Goal: Information Seeking & Learning: Learn about a topic

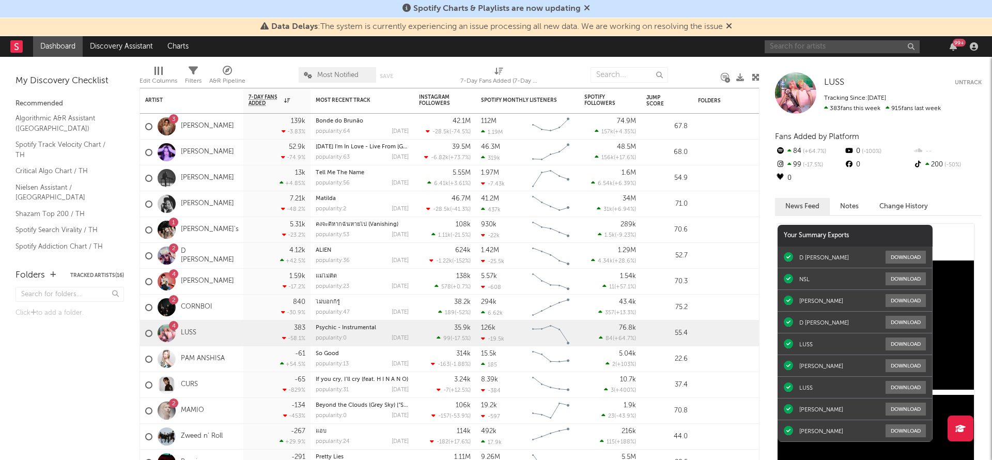
click at [786, 49] on input "text" at bounding box center [842, 46] width 155 height 13
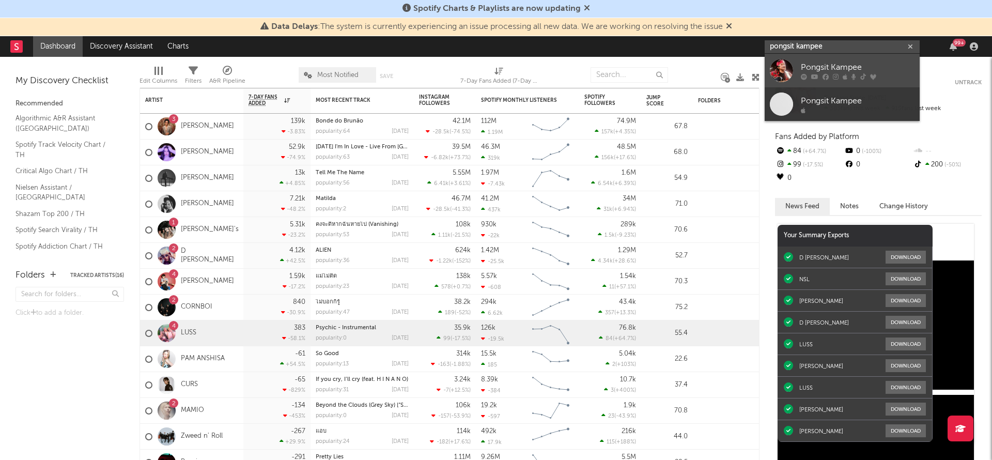
type input "pongsit kampee"
click at [828, 65] on div "Pongsit Kampee" at bounding box center [858, 67] width 114 height 12
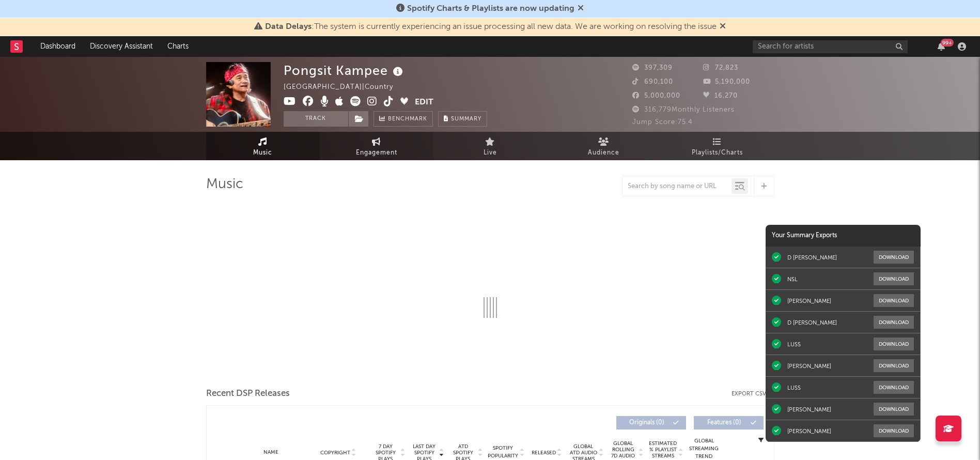
click at [363, 149] on span "Engagement" at bounding box center [376, 153] width 41 height 12
select select "1w"
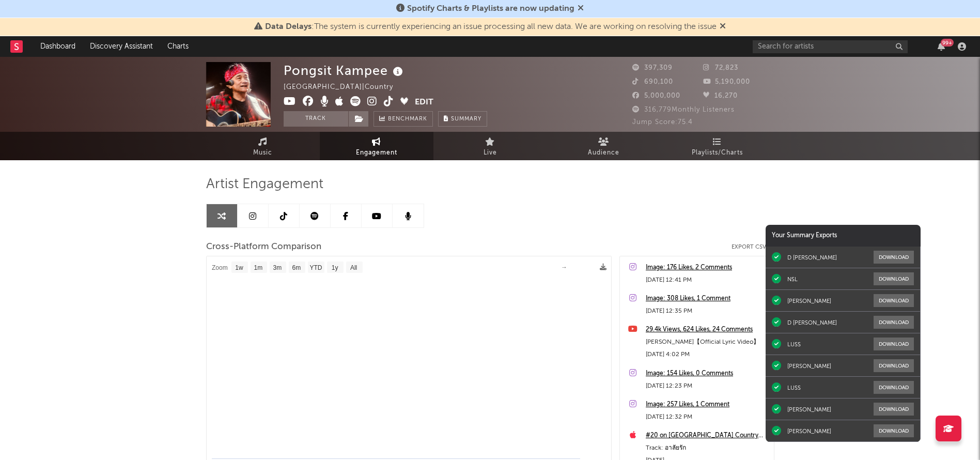
select select "1m"
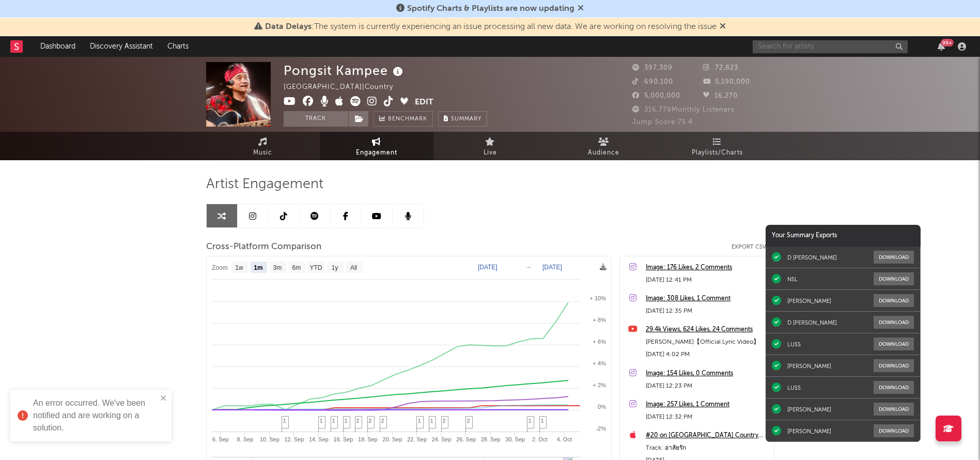
click at [790, 50] on input "text" at bounding box center [830, 46] width 155 height 13
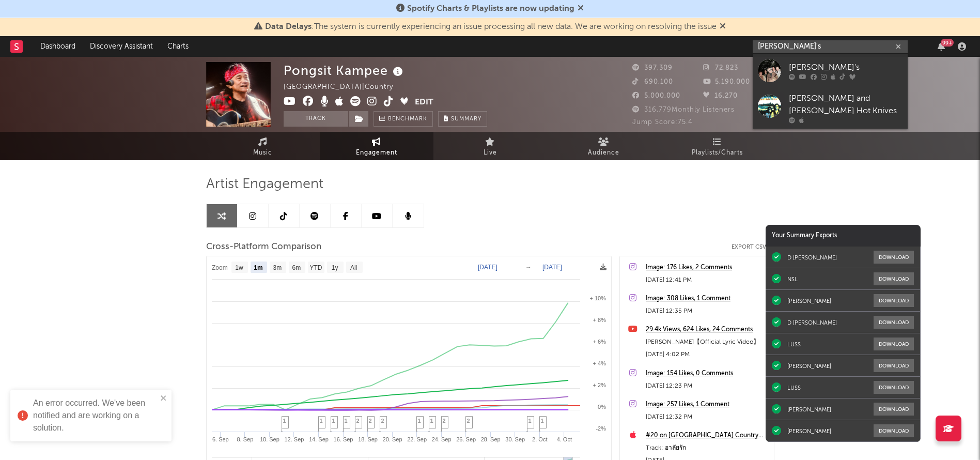
type input "ayla's"
click at [792, 68] on div "[PERSON_NAME]'s" at bounding box center [846, 67] width 114 height 12
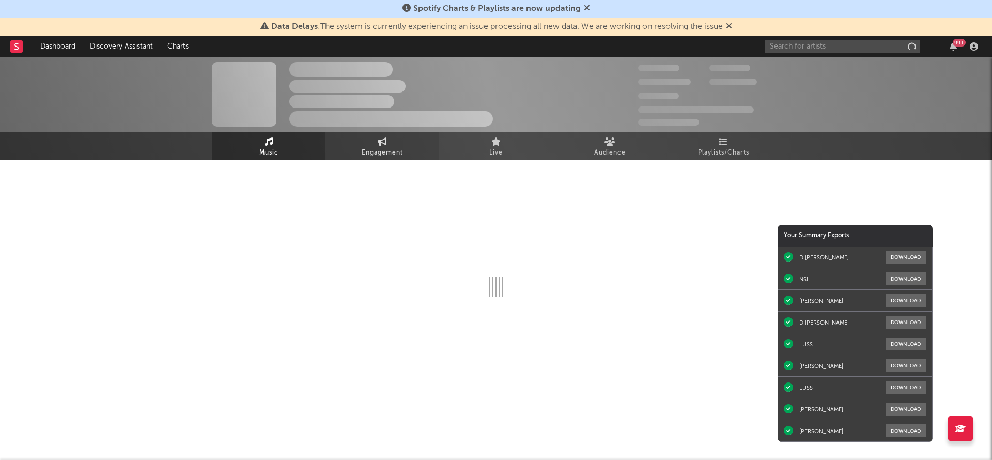
click at [388, 148] on span "Engagement" at bounding box center [382, 153] width 41 height 12
select select "1w"
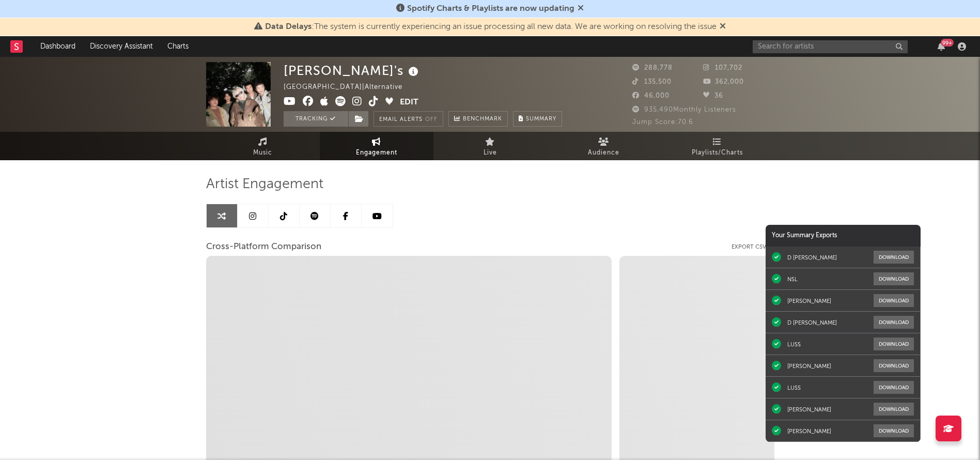
select select "1m"
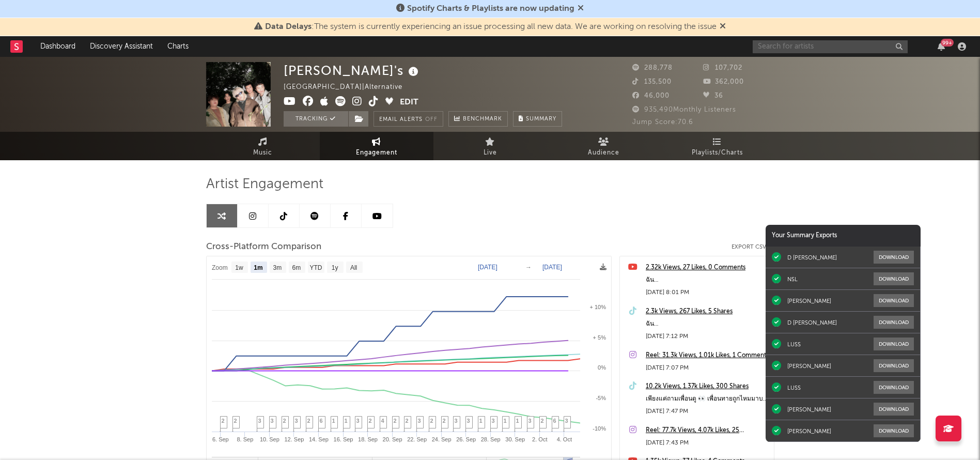
click at [813, 45] on input "text" at bounding box center [830, 46] width 155 height 13
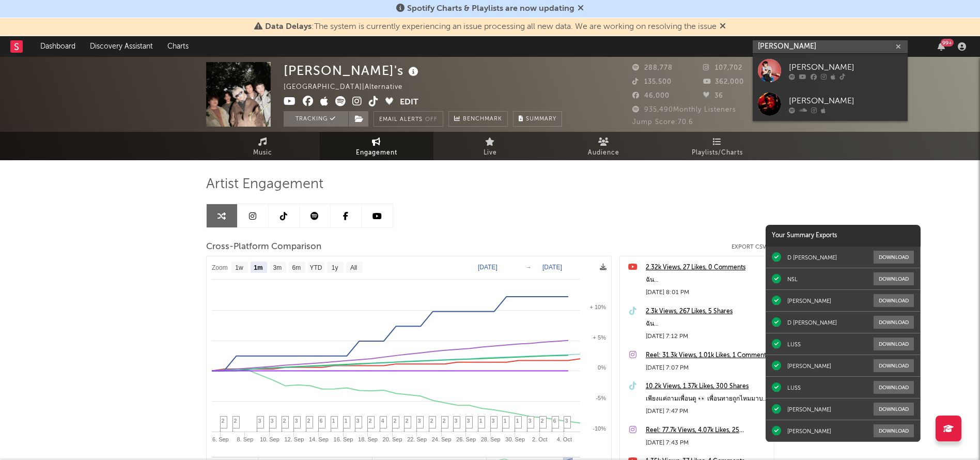
click at [814, 47] on input "john nattachot" at bounding box center [830, 46] width 155 height 13
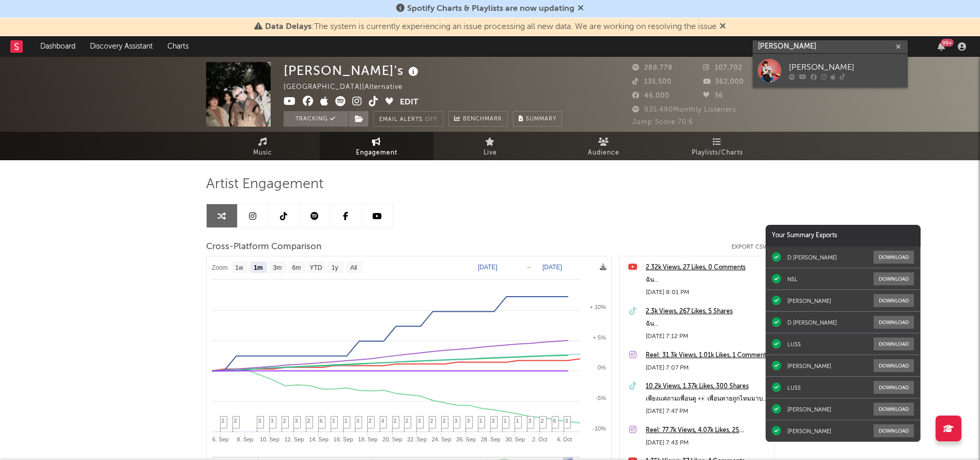
type input "john nattachot"
click at [815, 69] on div "[PERSON_NAME]" at bounding box center [846, 67] width 114 height 12
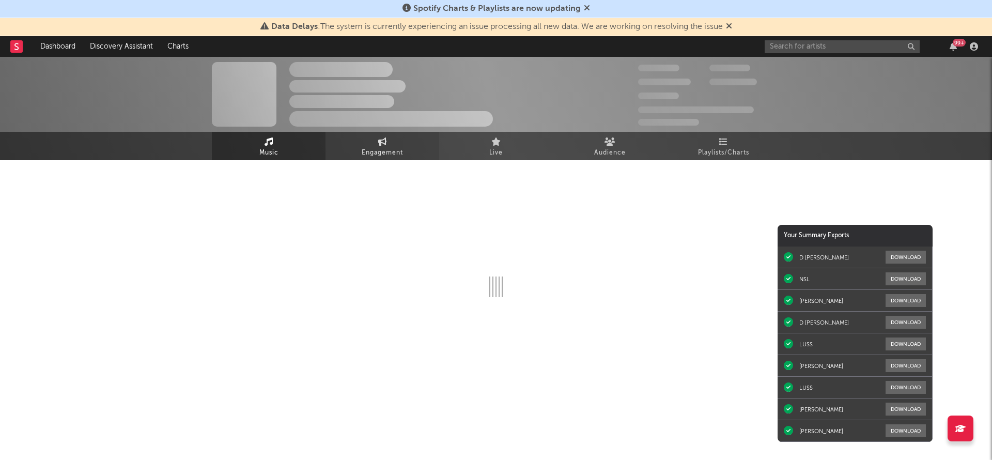
click at [384, 155] on span "Engagement" at bounding box center [382, 153] width 41 height 12
select select "1w"
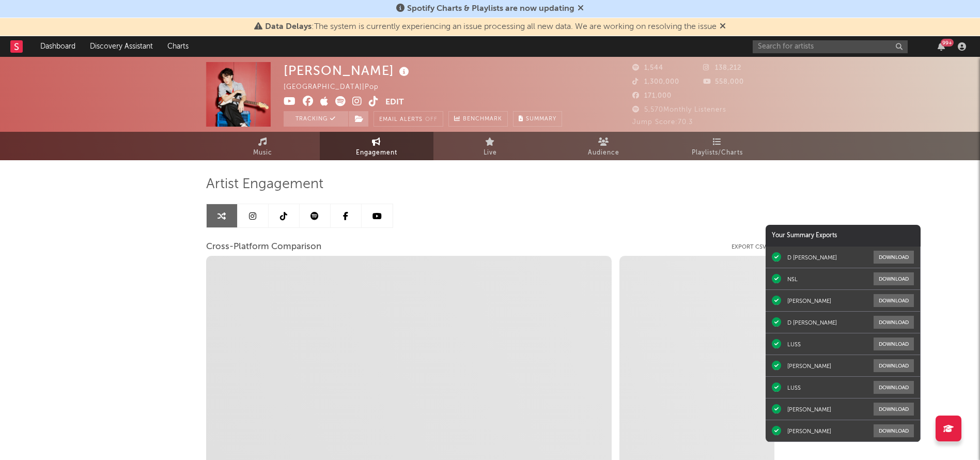
select select "1m"
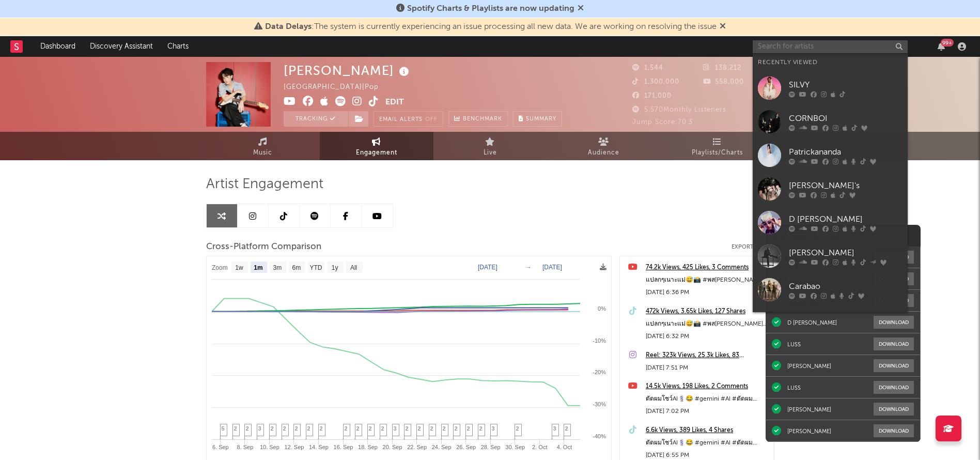
click at [816, 45] on input "text" at bounding box center [830, 46] width 155 height 13
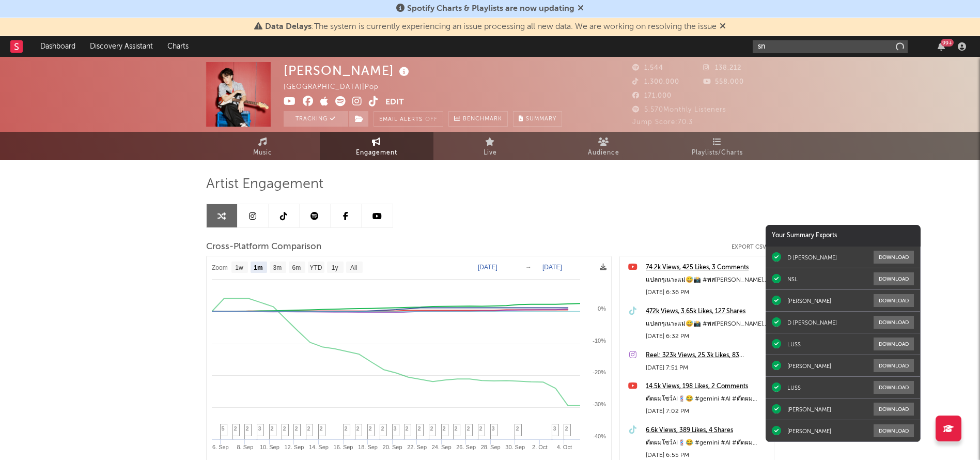
type input "s"
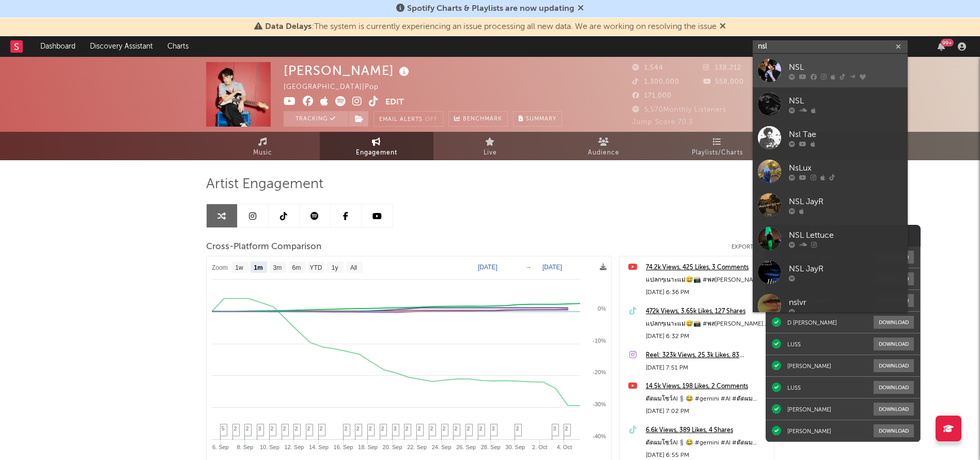
type input "nsl"
click at [783, 74] on link "NSL" at bounding box center [830, 71] width 155 height 34
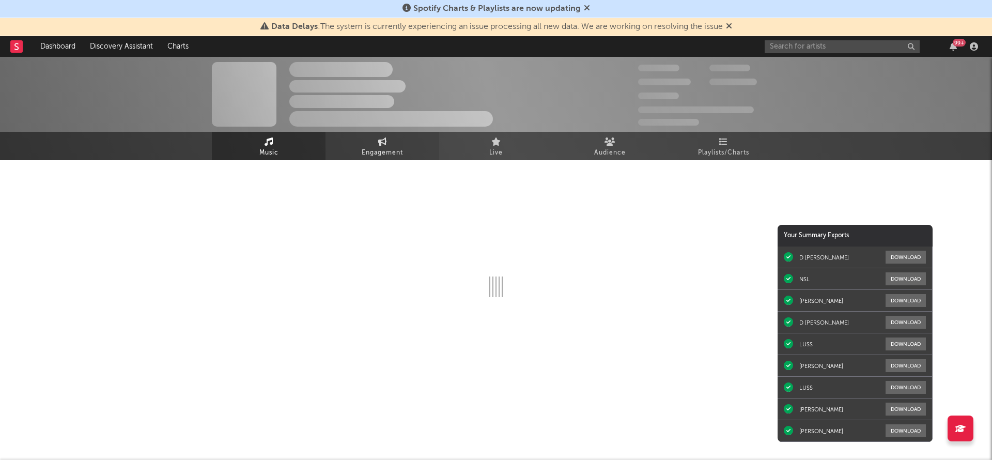
click at [374, 143] on link "Engagement" at bounding box center [382, 146] width 114 height 28
select select "1w"
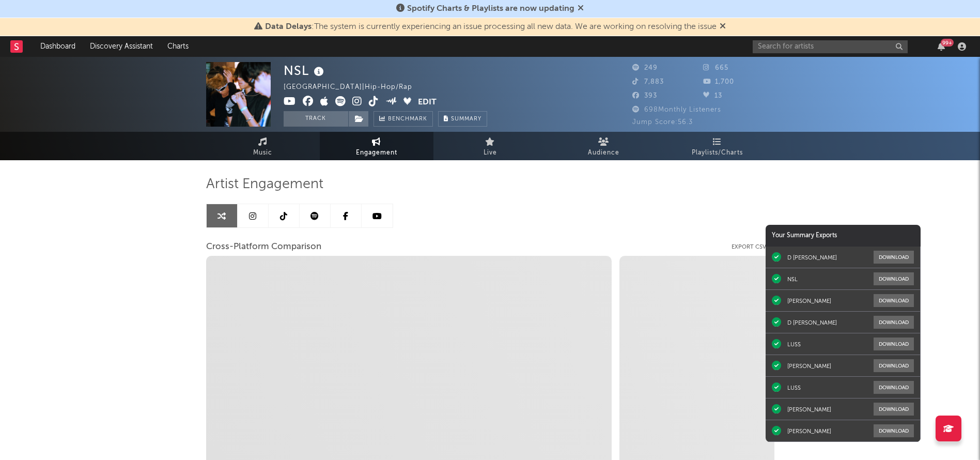
select select "1m"
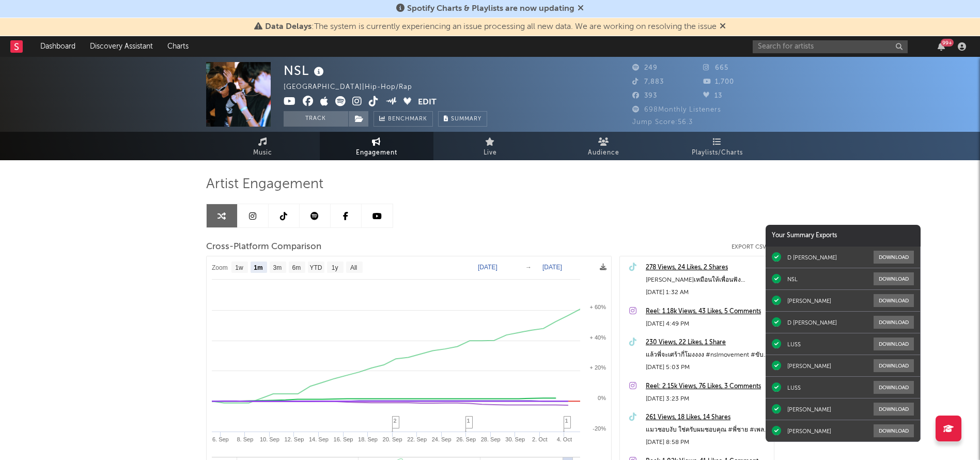
click at [879, 183] on div "NSL Thailand | Hip-Hop/Rap Edit Track Benchmark Summary 249 665 7,883 1,700 393…" at bounding box center [490, 328] width 980 height 542
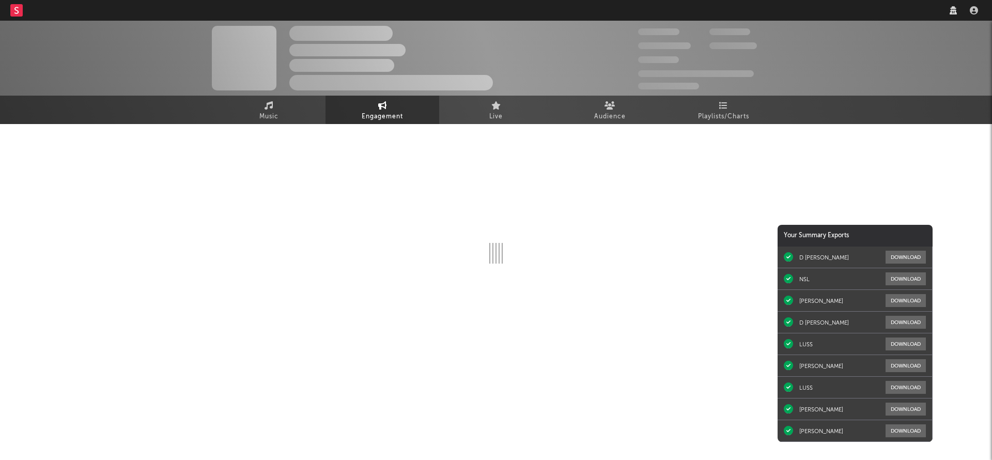
select select "1w"
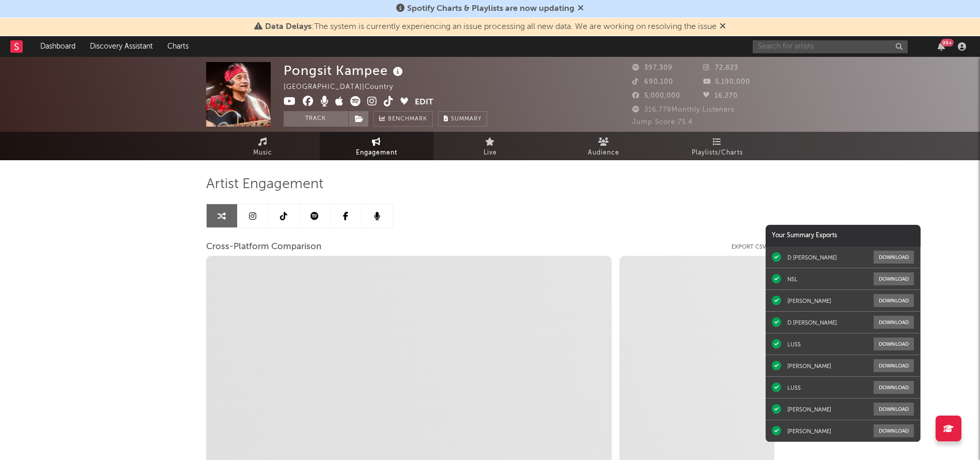
click at [805, 45] on input "text" at bounding box center [830, 46] width 155 height 13
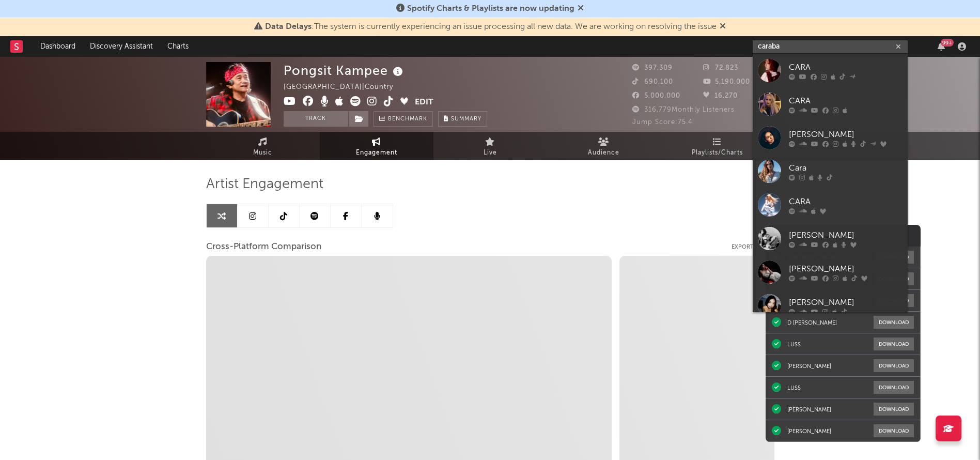
type input "carabao"
select select "1m"
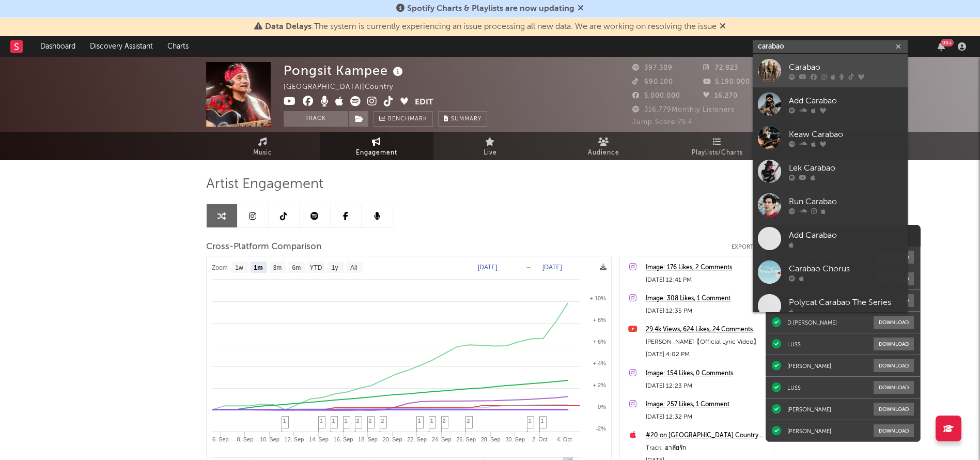
type input "carabao"
click at [782, 72] on link "Carabao" at bounding box center [830, 71] width 155 height 34
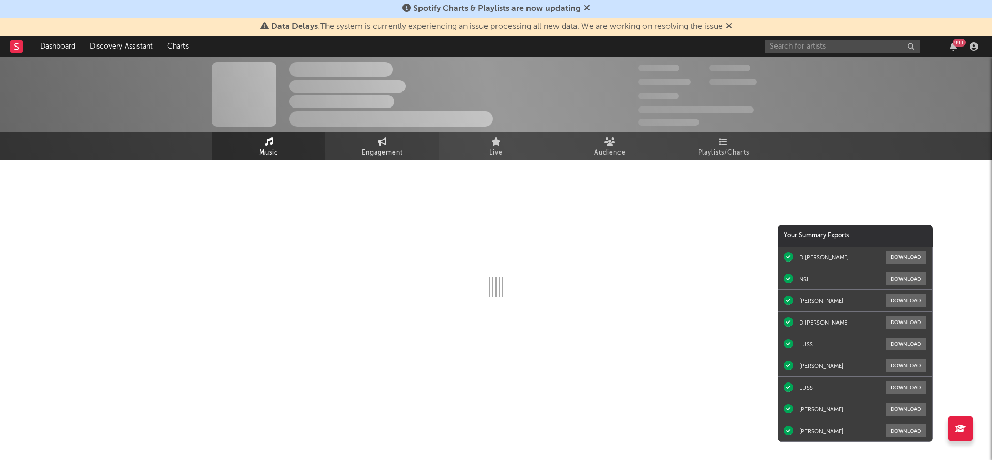
click at [381, 150] on span "Engagement" at bounding box center [382, 153] width 41 height 12
select select "1w"
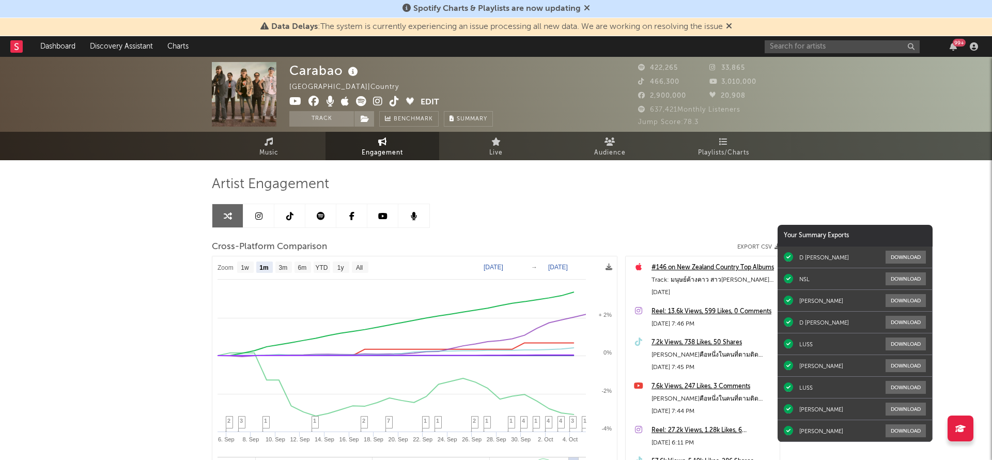
select select "1m"
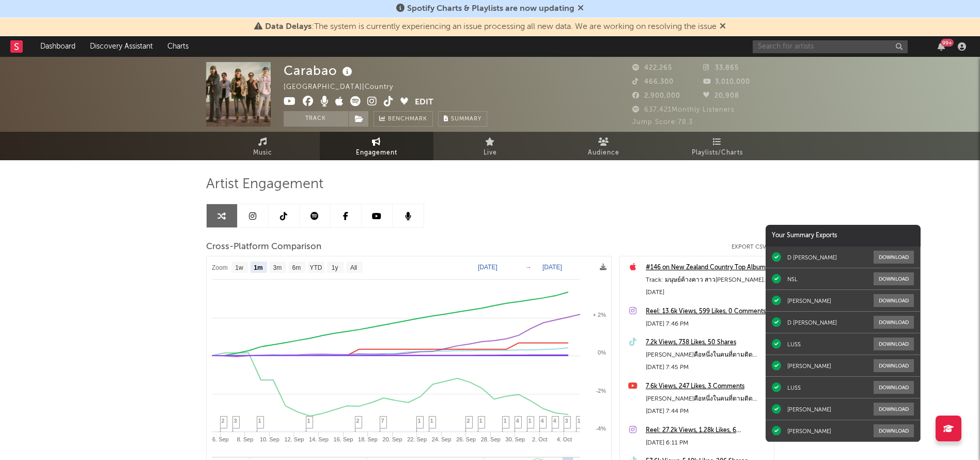
click at [815, 46] on input "text" at bounding box center [830, 46] width 155 height 13
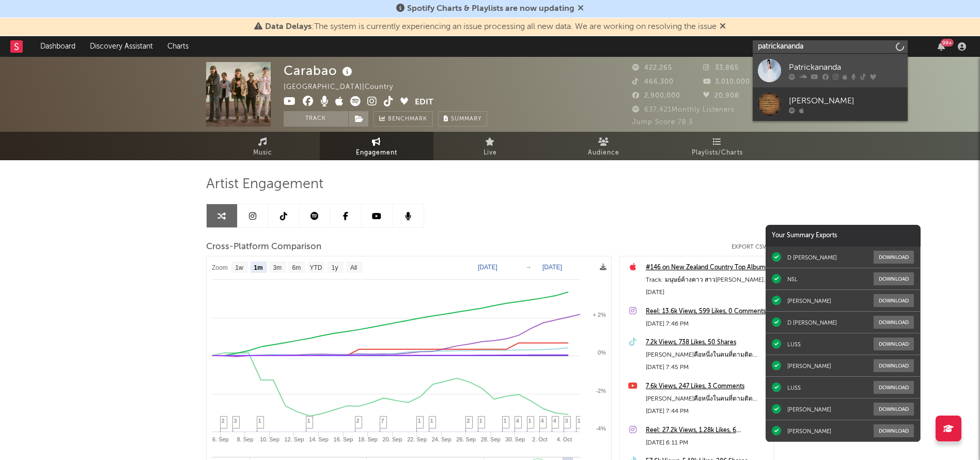
type input "patrickananda"
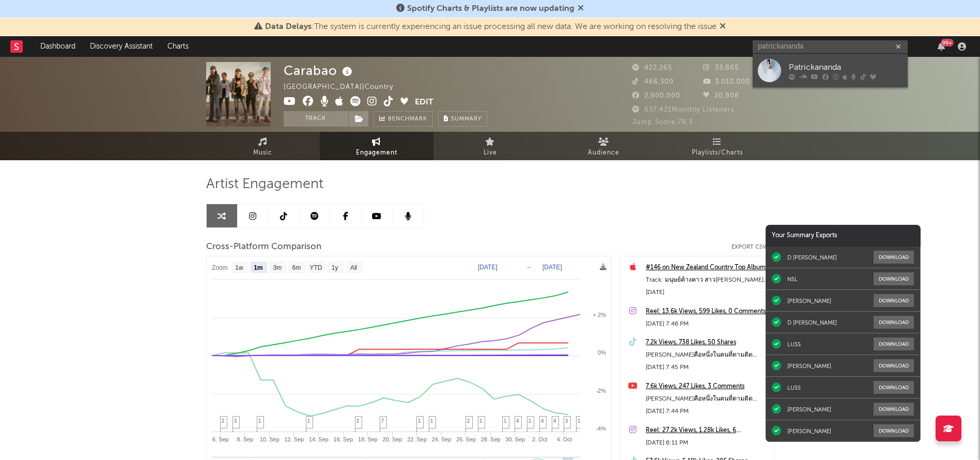
click at [803, 62] on div "Patrickananda" at bounding box center [846, 67] width 114 height 12
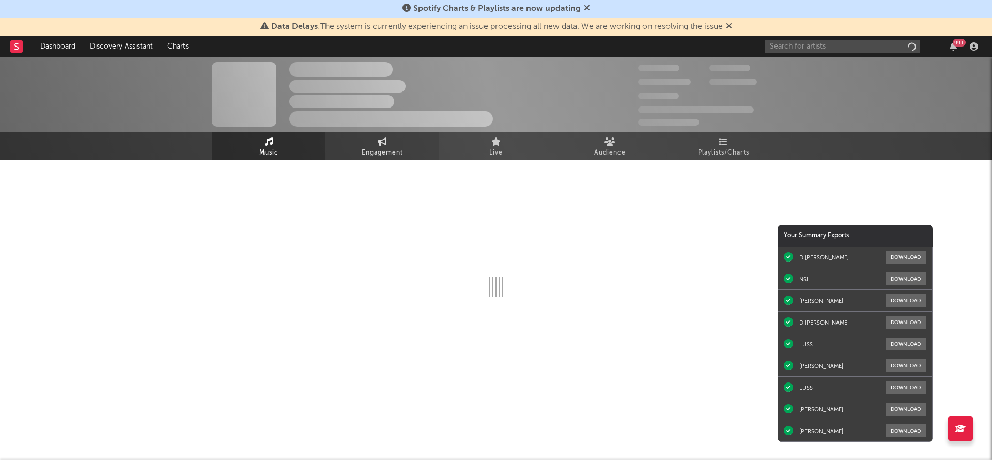
click at [366, 146] on link "Engagement" at bounding box center [382, 146] width 114 height 28
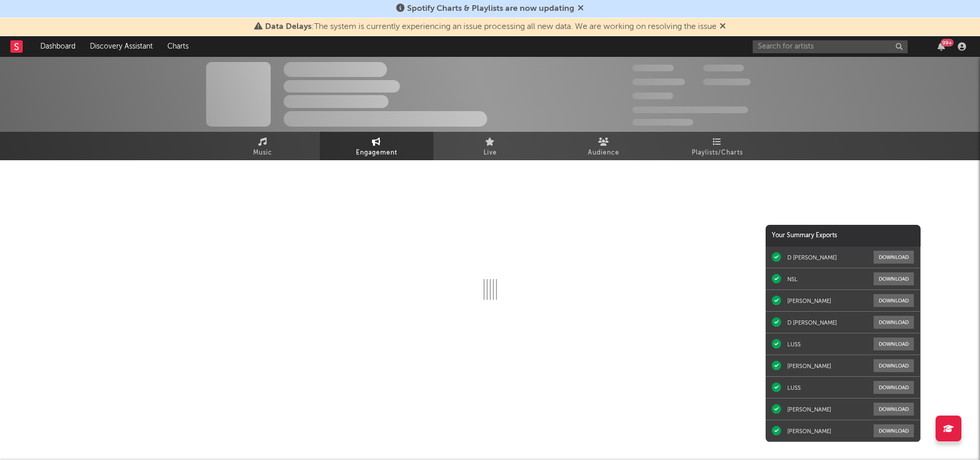
select select "1w"
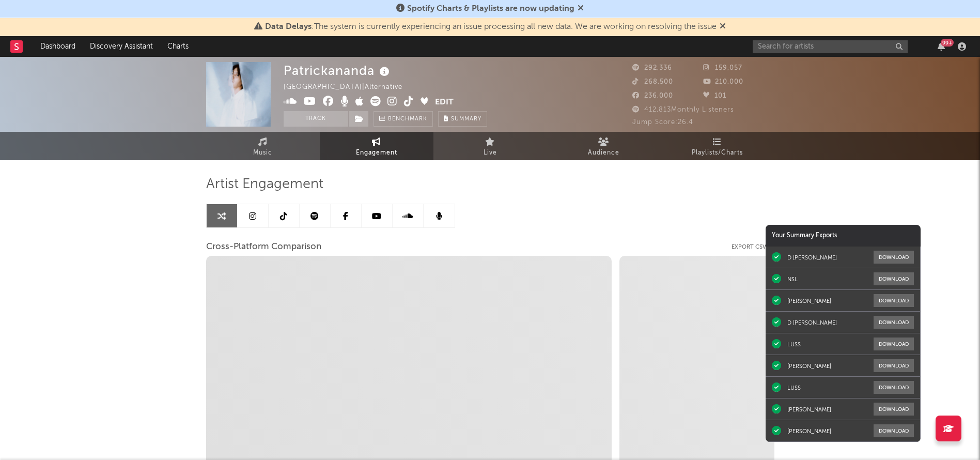
select select "1m"
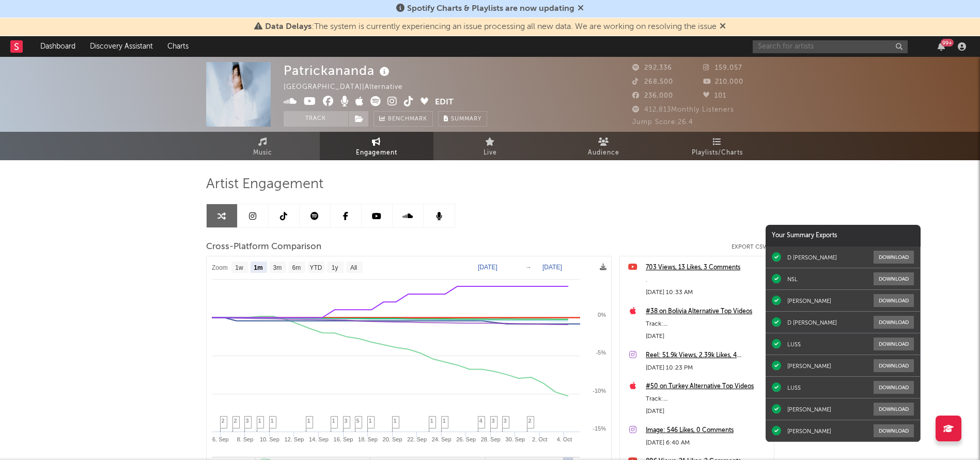
click at [786, 47] on input "text" at bounding box center [830, 46] width 155 height 13
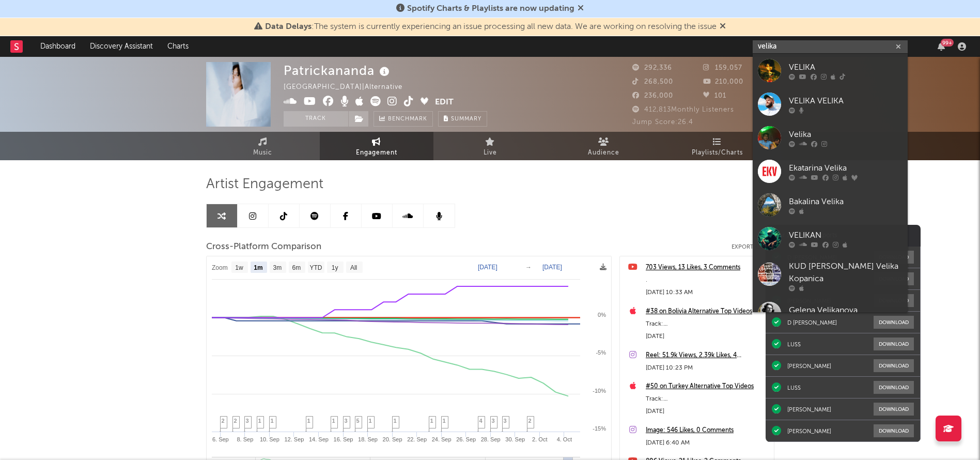
click at [786, 47] on input "velika" at bounding box center [830, 46] width 155 height 13
type input "velika"
click at [788, 75] on link "VELIKA" at bounding box center [830, 71] width 155 height 34
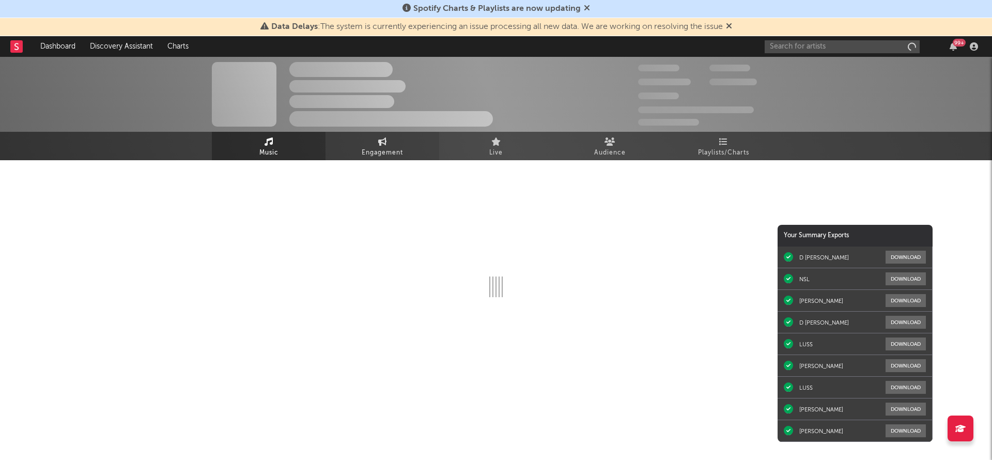
click at [382, 148] on span "Engagement" at bounding box center [382, 153] width 41 height 12
select select "1w"
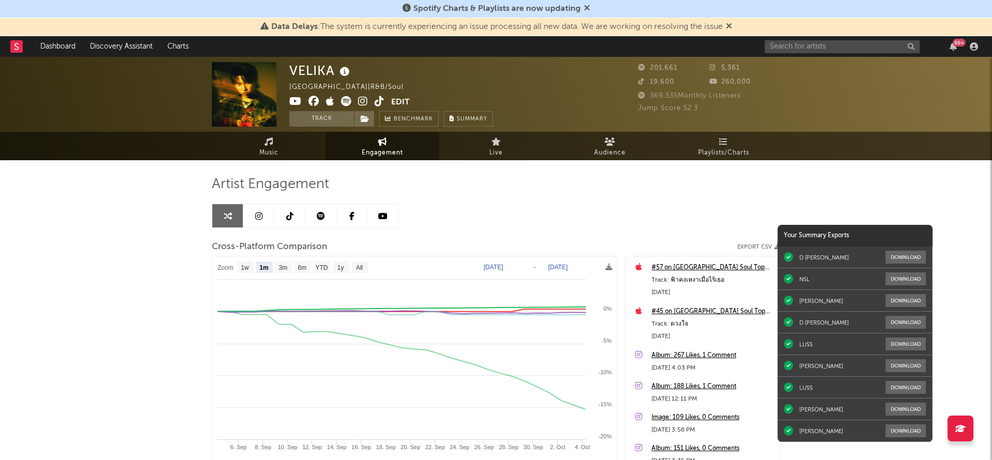
select select "1m"
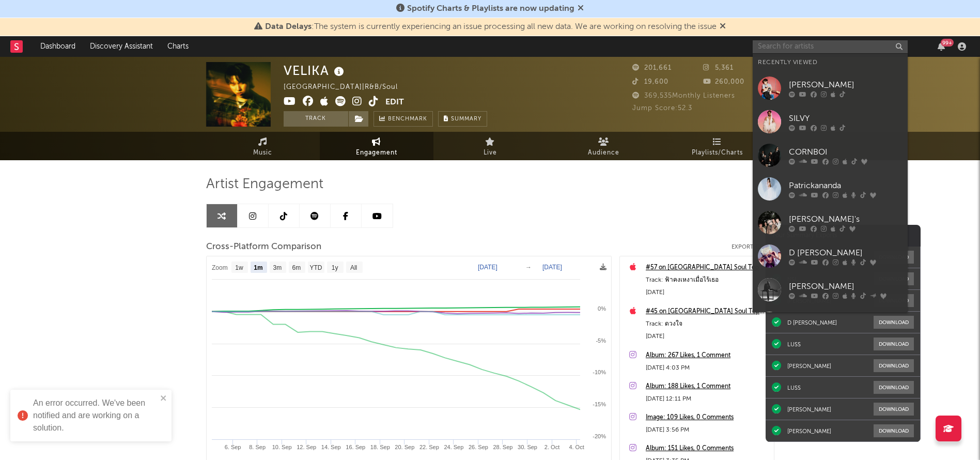
click at [826, 45] on input "text" at bounding box center [830, 46] width 155 height 13
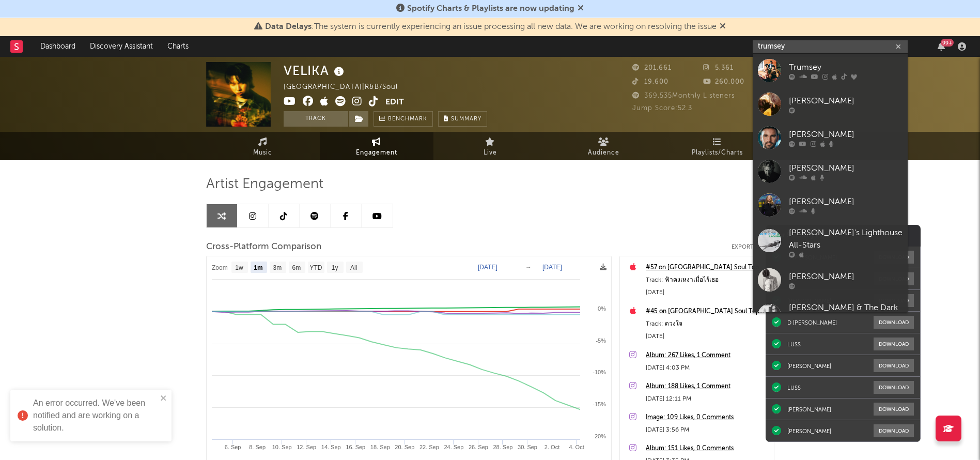
type input "trumsey"
click at [813, 64] on div "Trumsey" at bounding box center [846, 67] width 114 height 12
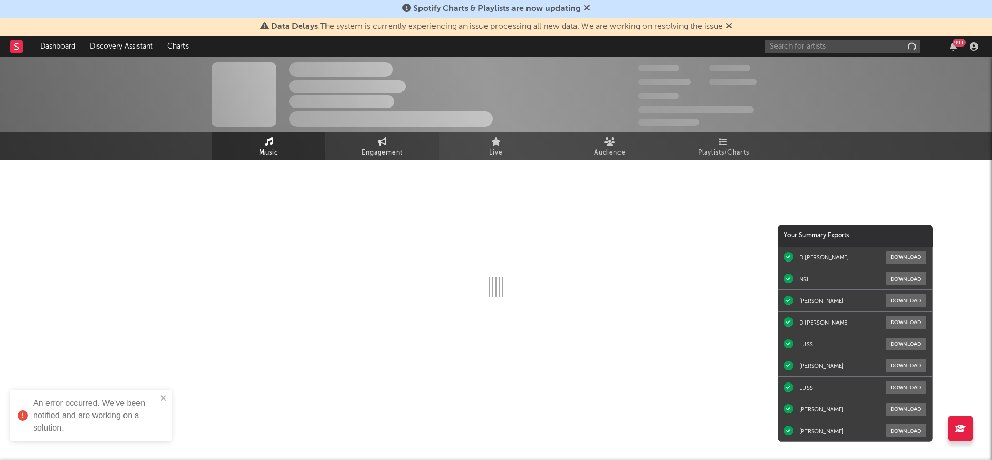
click at [377, 152] on span "Engagement" at bounding box center [382, 153] width 41 height 12
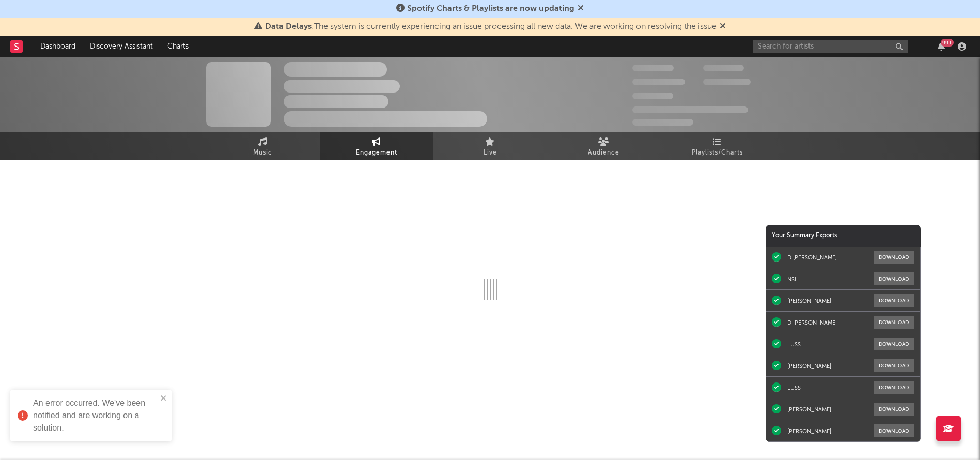
select select "1w"
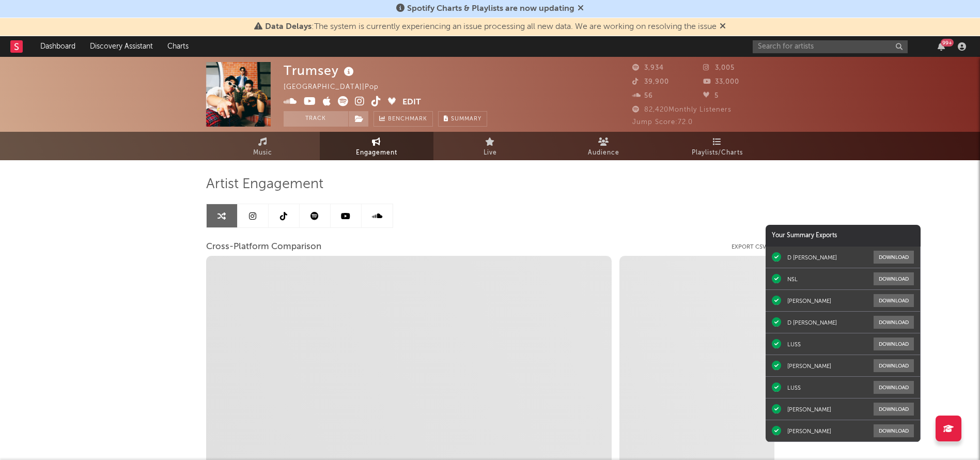
select select "1m"
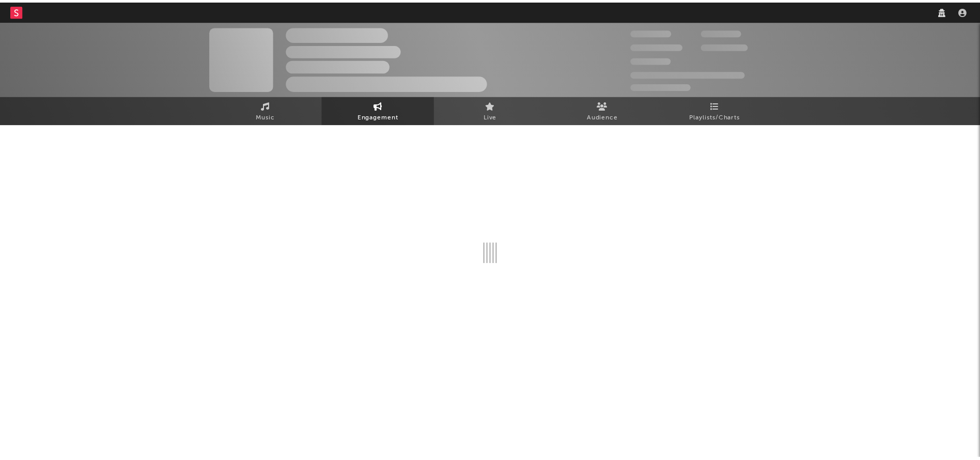
select select "1w"
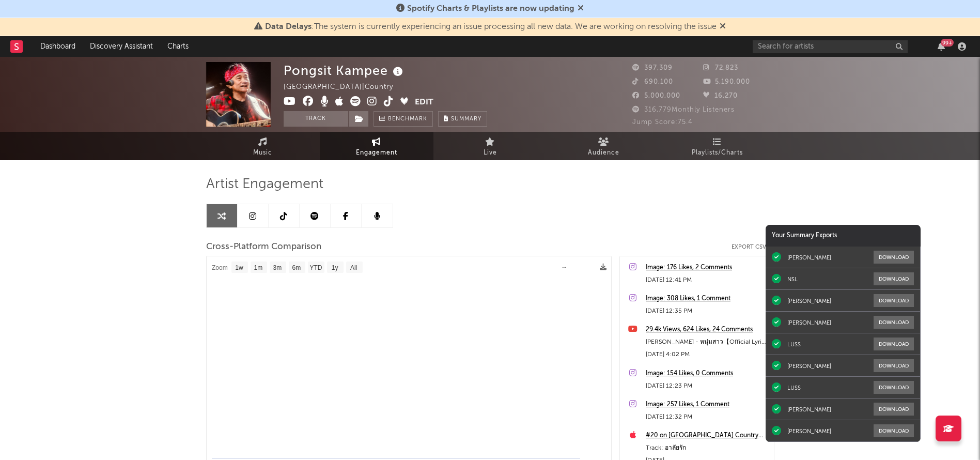
select select "1m"
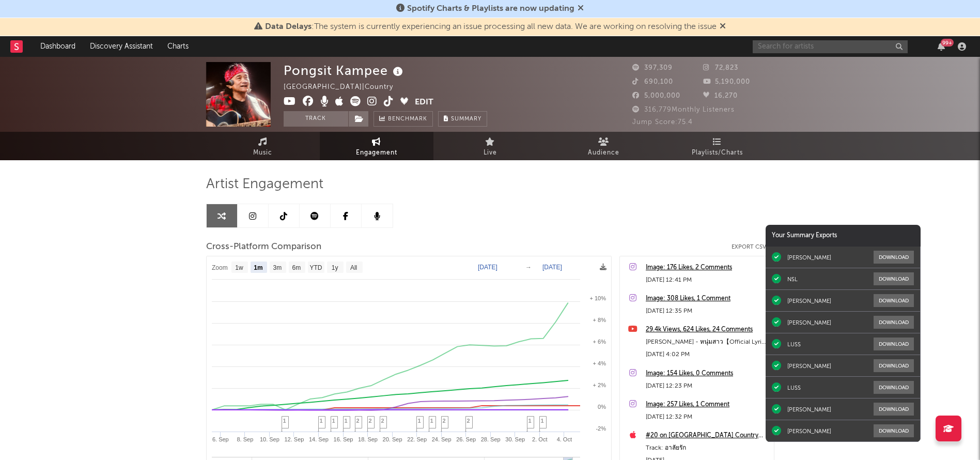
click at [802, 47] on input "text" at bounding box center [830, 46] width 155 height 13
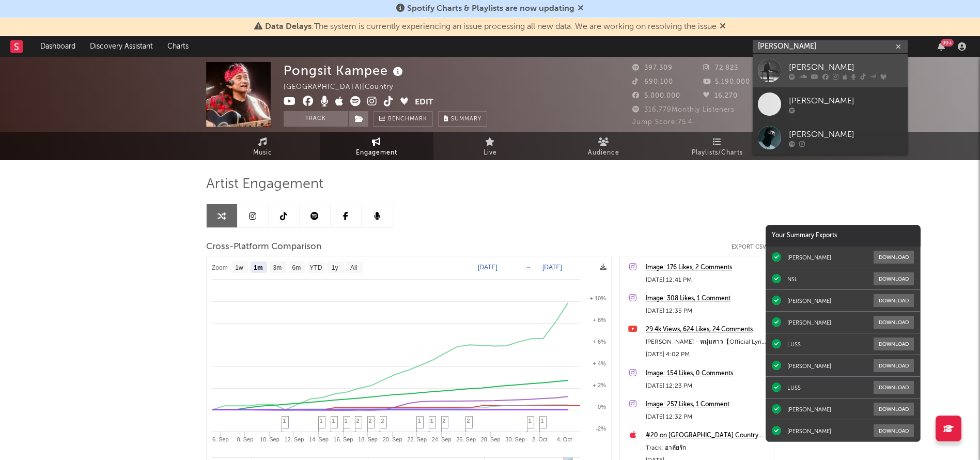
type input "jeff satur"
click at [788, 70] on link "[PERSON_NAME]" at bounding box center [830, 71] width 155 height 34
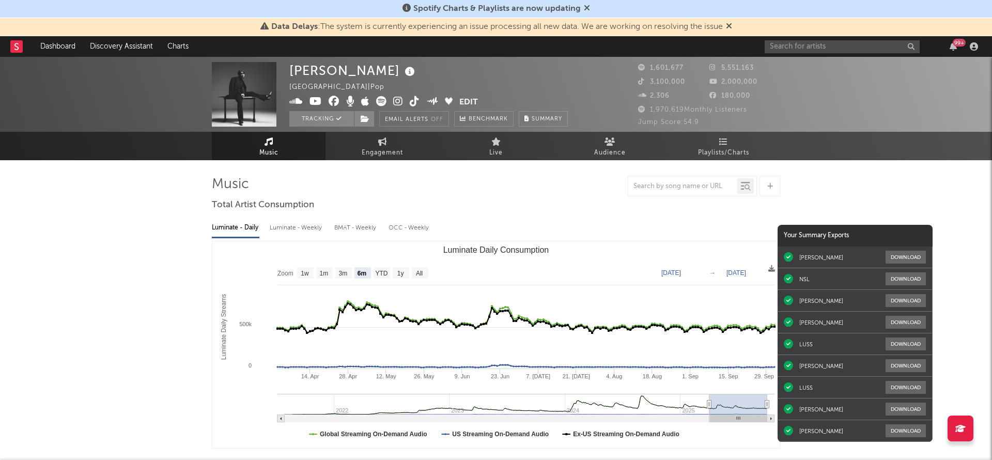
select select "6m"
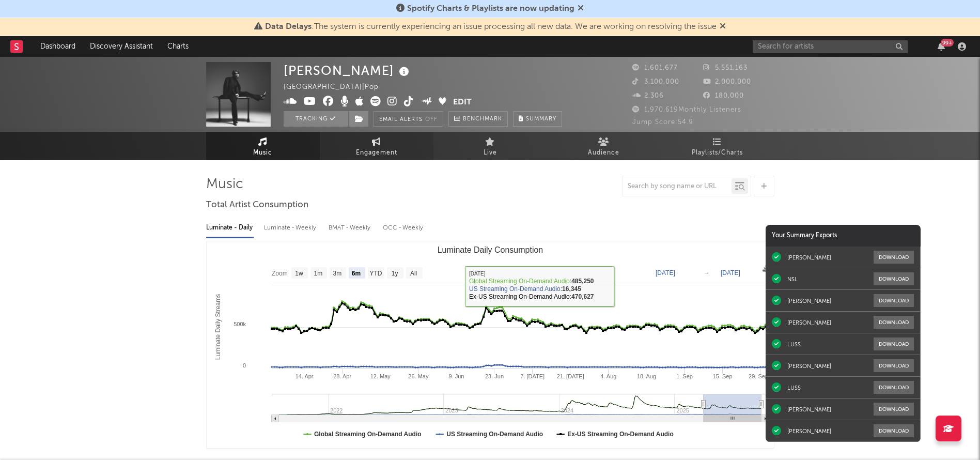
click at [384, 143] on link "Engagement" at bounding box center [377, 146] width 114 height 28
select select "1w"
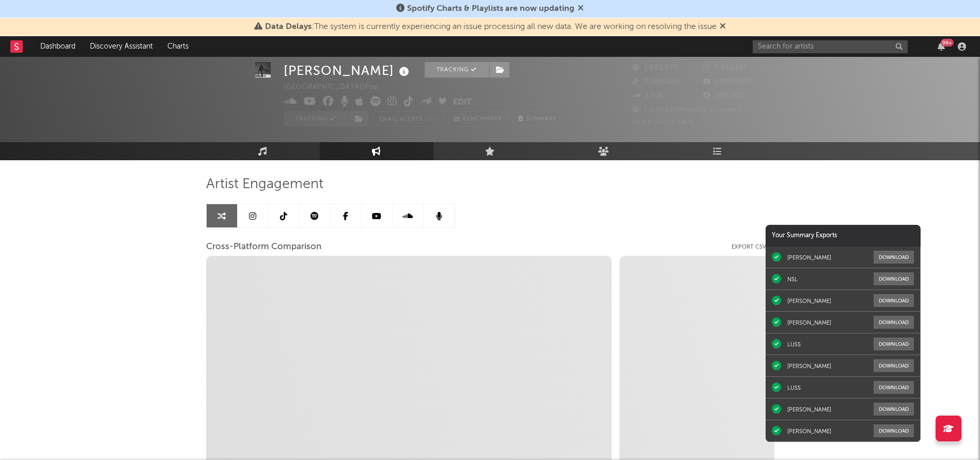
scroll to position [72, 0]
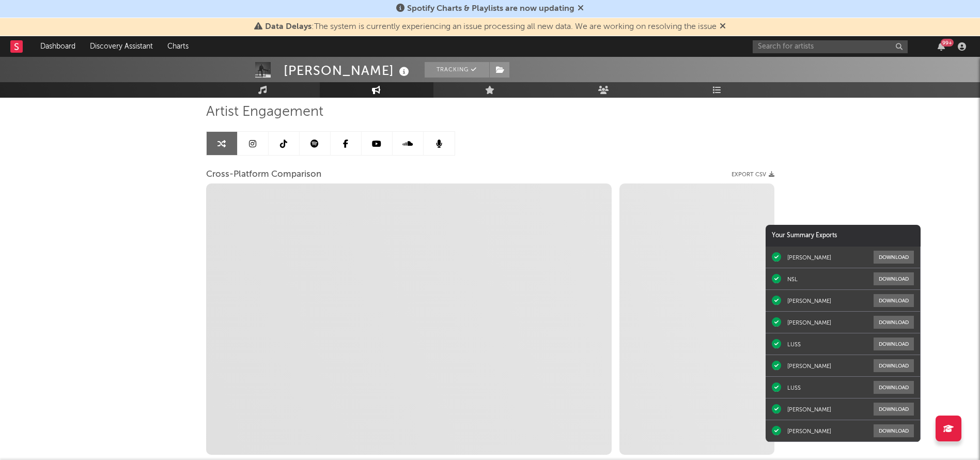
select select "1m"
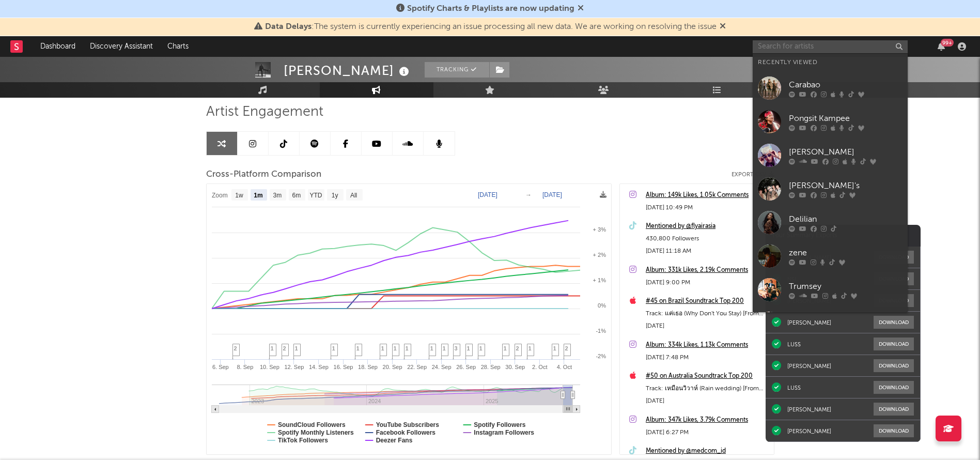
click at [771, 47] on input "text" at bounding box center [830, 46] width 155 height 13
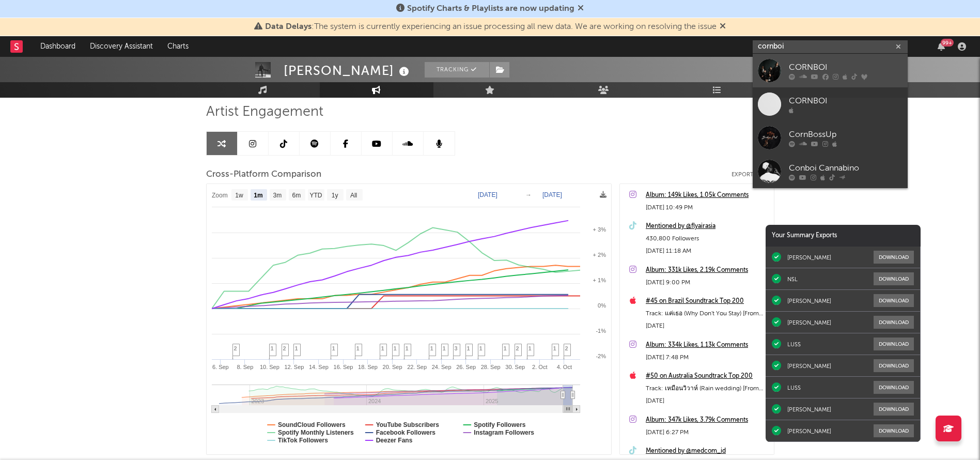
type input "cornboi"
click at [790, 67] on div "CORNBOI" at bounding box center [846, 67] width 114 height 12
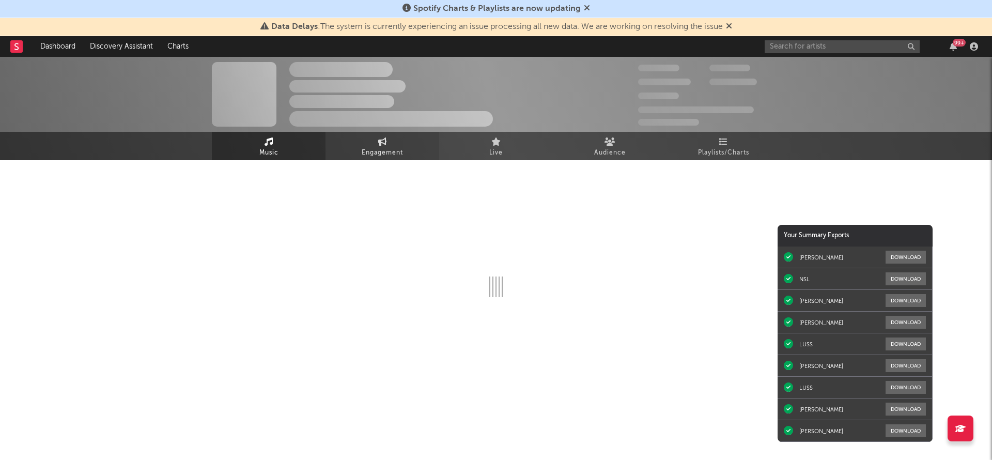
click at [375, 155] on span "Engagement" at bounding box center [382, 153] width 41 height 12
select select "1w"
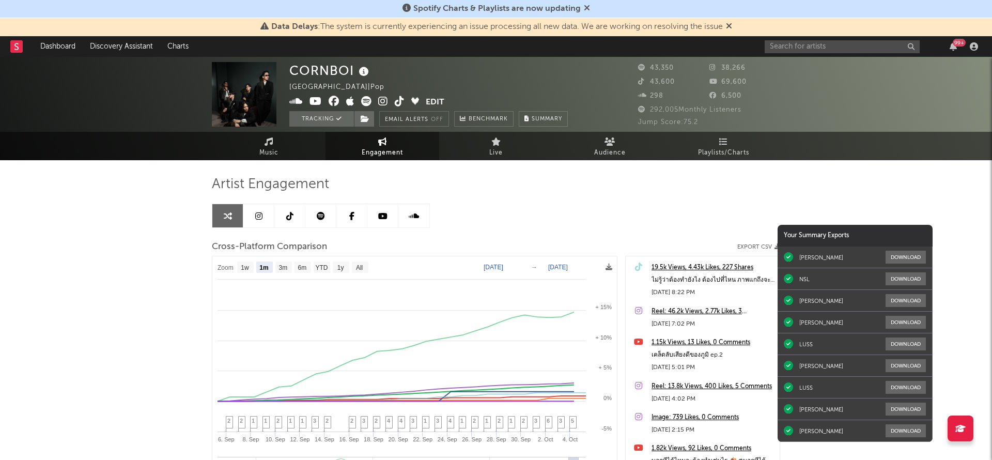
select select "1m"
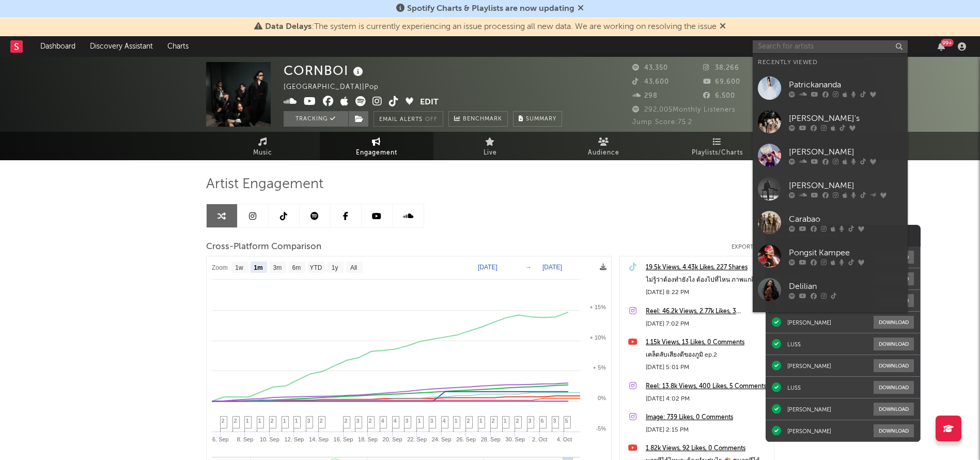
click at [781, 51] on input "text" at bounding box center [830, 46] width 155 height 13
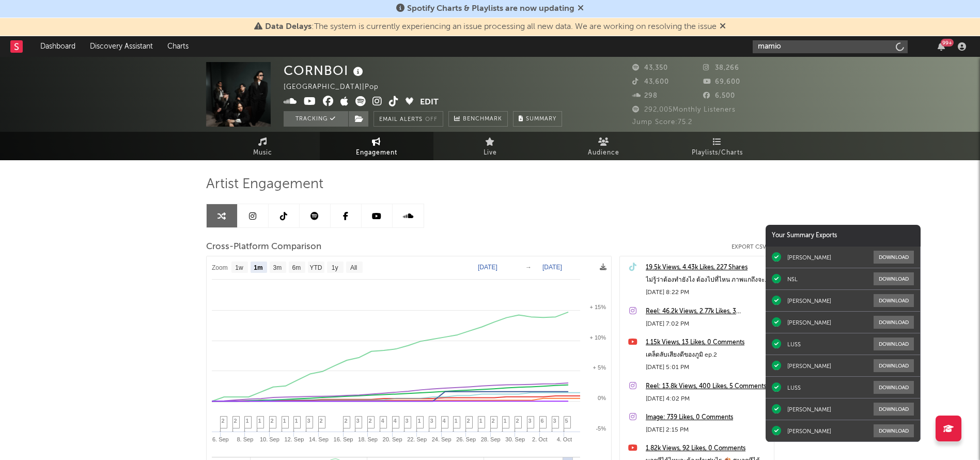
click at [793, 50] on input "mamio" at bounding box center [830, 46] width 155 height 13
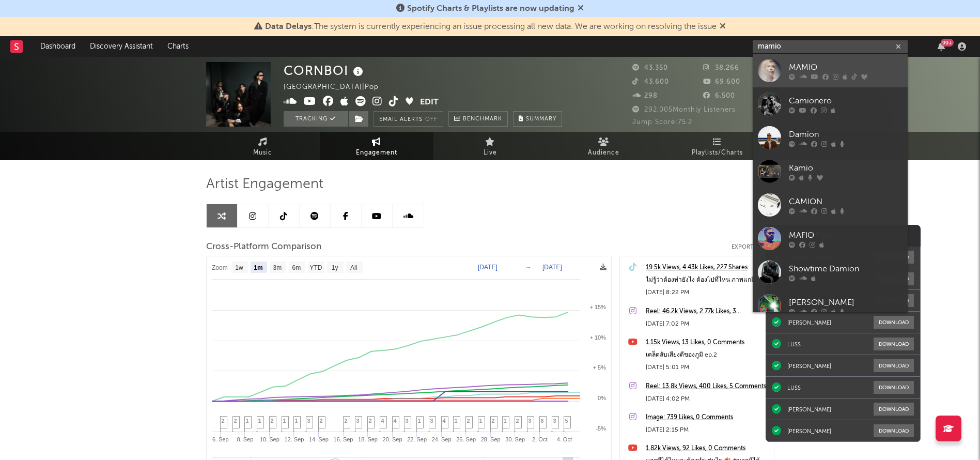
type input "mamio"
click at [795, 64] on div "MAMIO" at bounding box center [846, 67] width 114 height 12
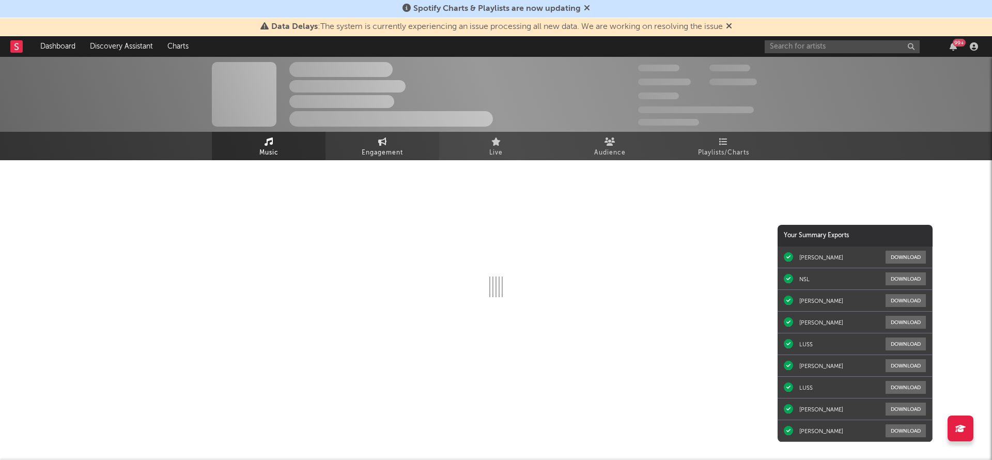
click at [393, 150] on span "Engagement" at bounding box center [382, 153] width 41 height 12
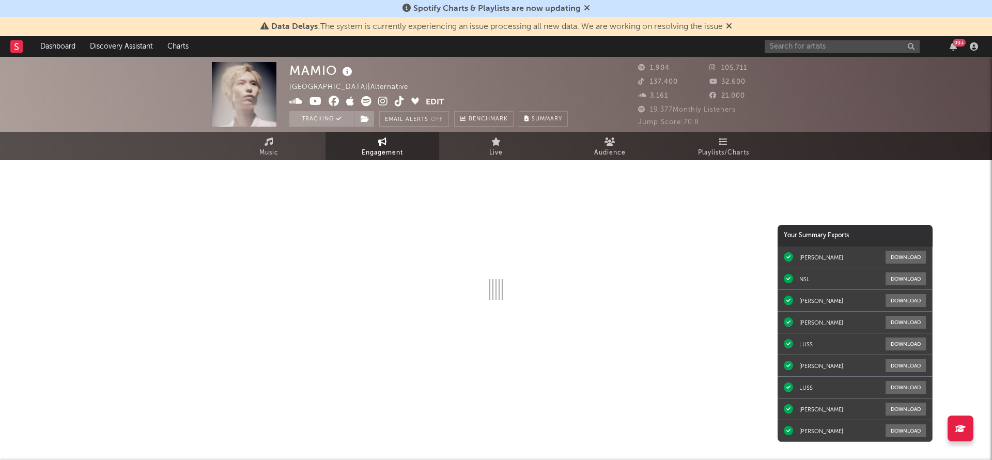
click at [379, 153] on span "Engagement" at bounding box center [382, 153] width 41 height 12
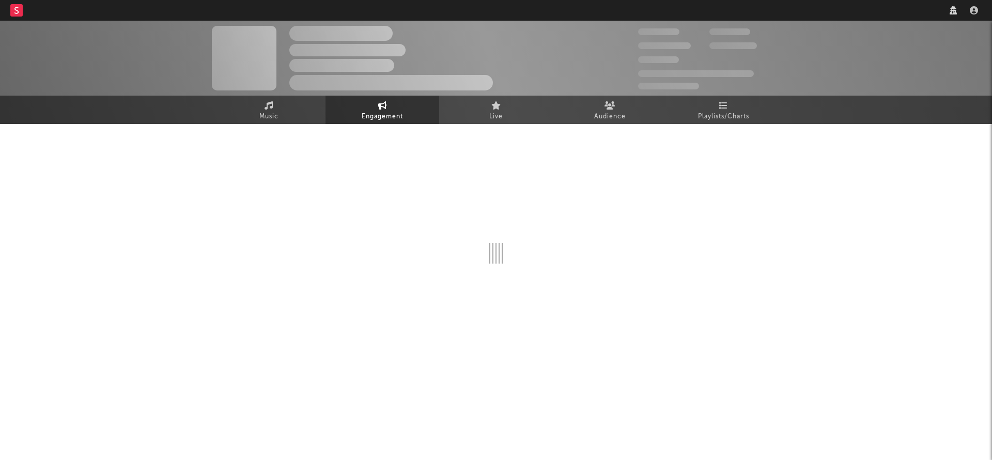
select select "1w"
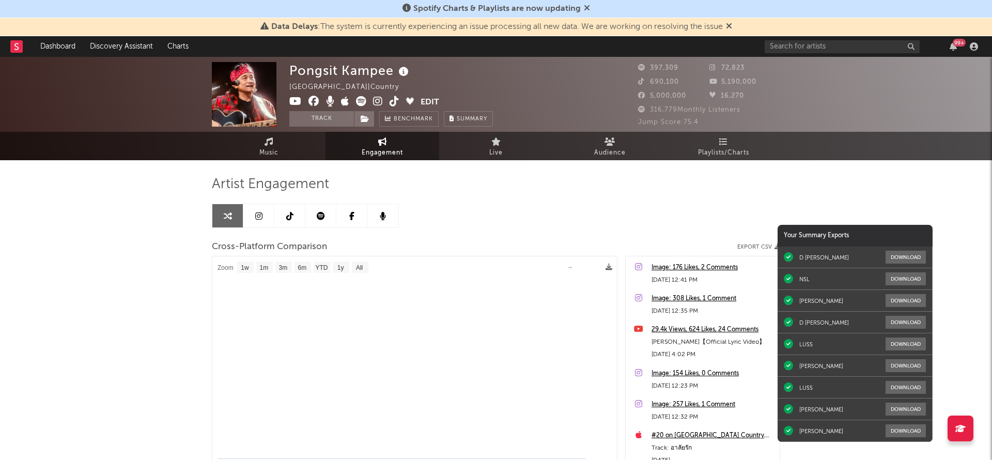
select select "1m"
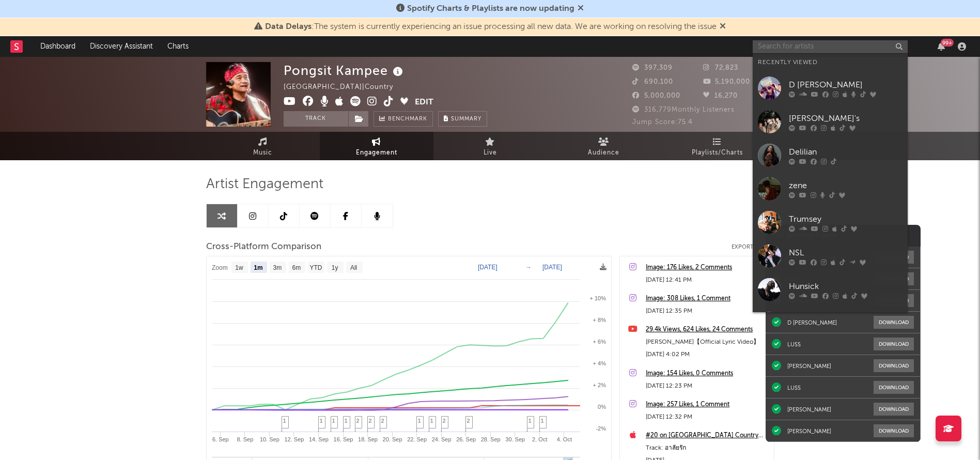
click at [790, 43] on input "text" at bounding box center [830, 46] width 155 height 13
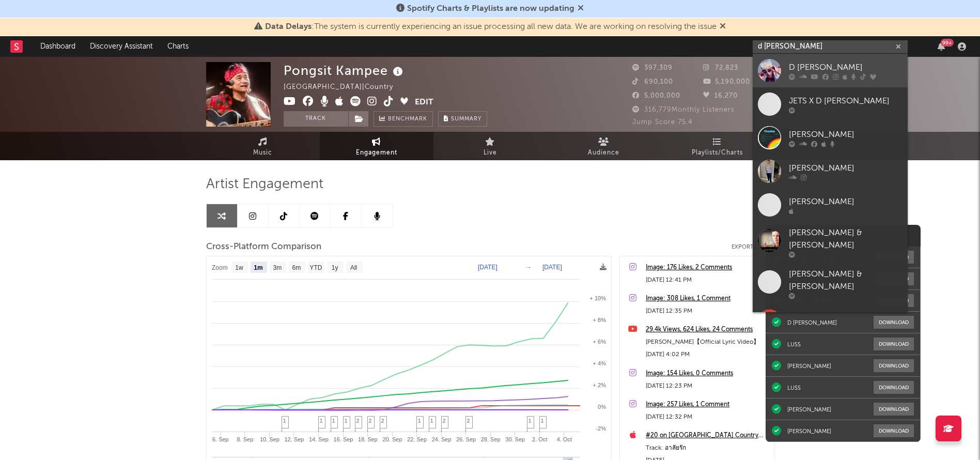
type input "d gerrard"
click at [820, 70] on div "D [PERSON_NAME]" at bounding box center [846, 67] width 114 height 12
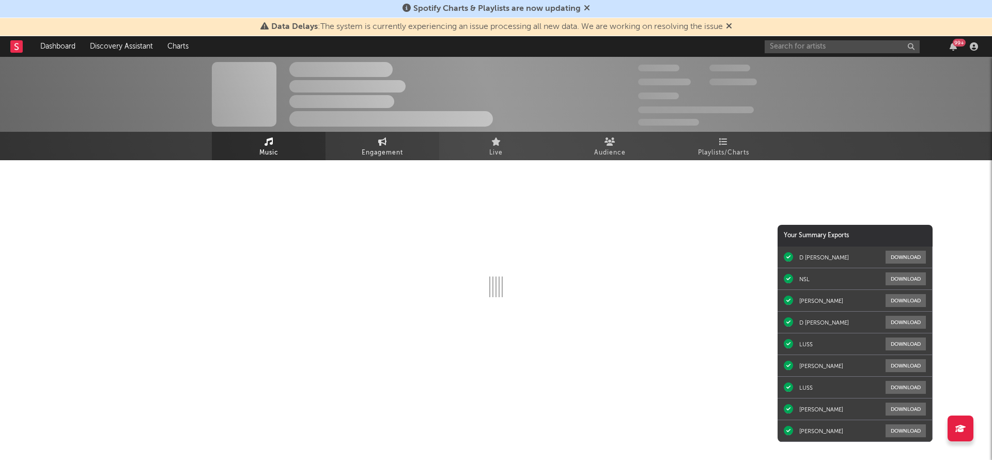
click at [375, 154] on span "Engagement" at bounding box center [382, 153] width 41 height 12
select select "1w"
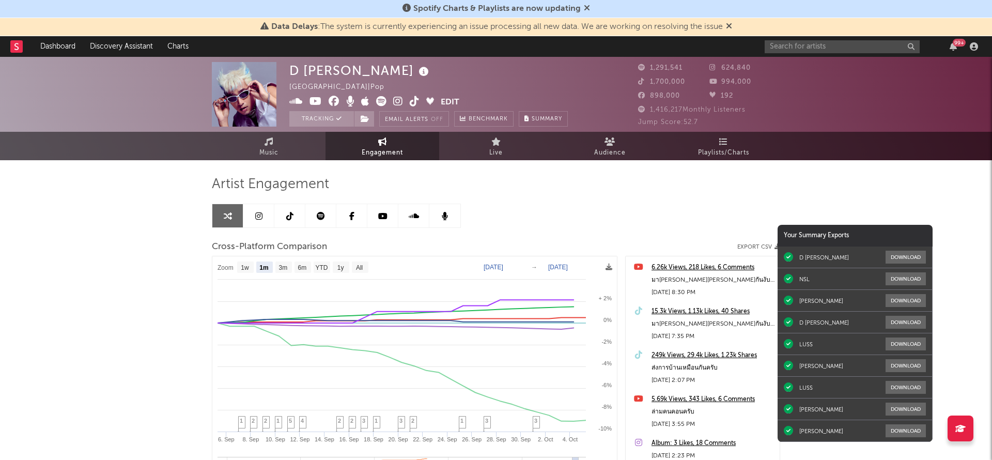
select select "1m"
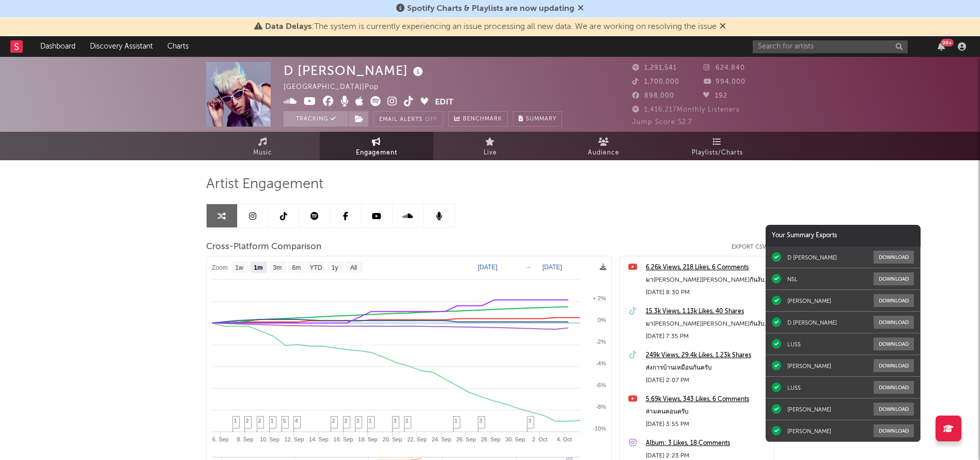
click at [388, 133] on link "Engagement" at bounding box center [377, 146] width 114 height 28
click at [385, 148] on span "Engagement" at bounding box center [376, 153] width 41 height 12
click at [830, 46] on input "text" at bounding box center [830, 46] width 155 height 13
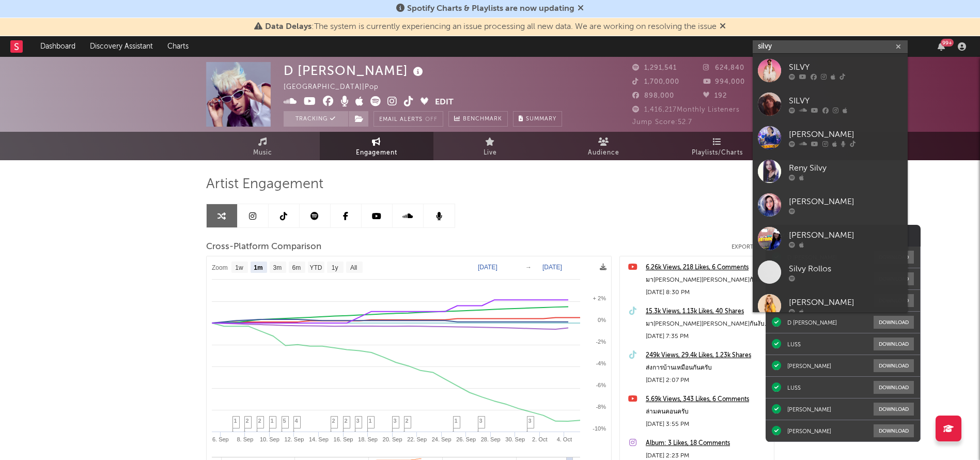
type input "silvy"
click at [820, 64] on div "SILVY" at bounding box center [846, 67] width 114 height 12
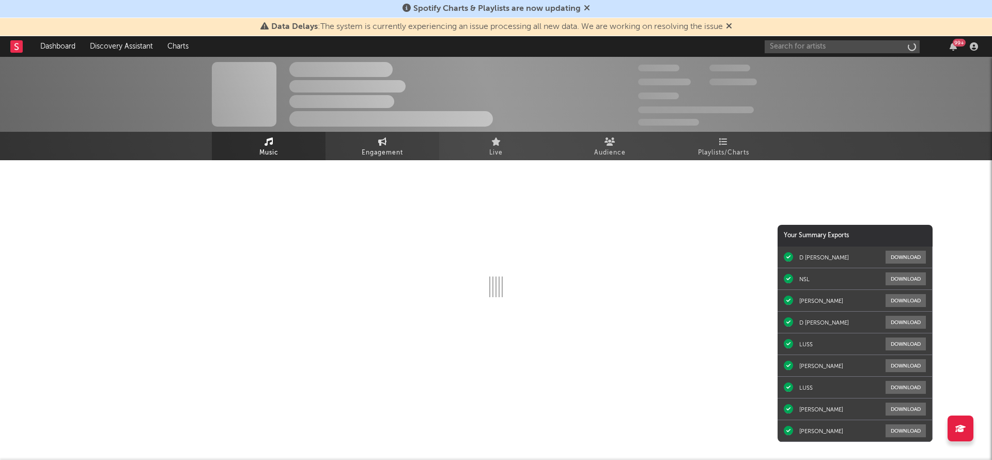
click at [381, 148] on span "Engagement" at bounding box center [382, 153] width 41 height 12
select select "1w"
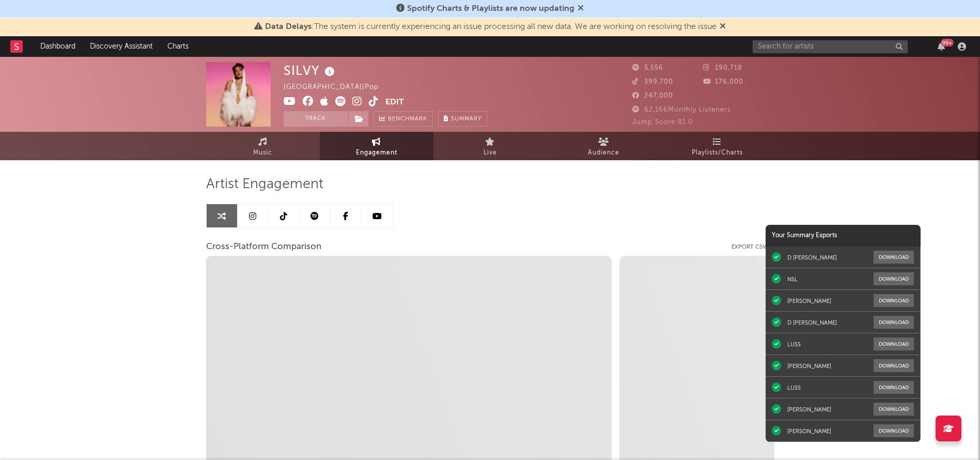
select select "1m"
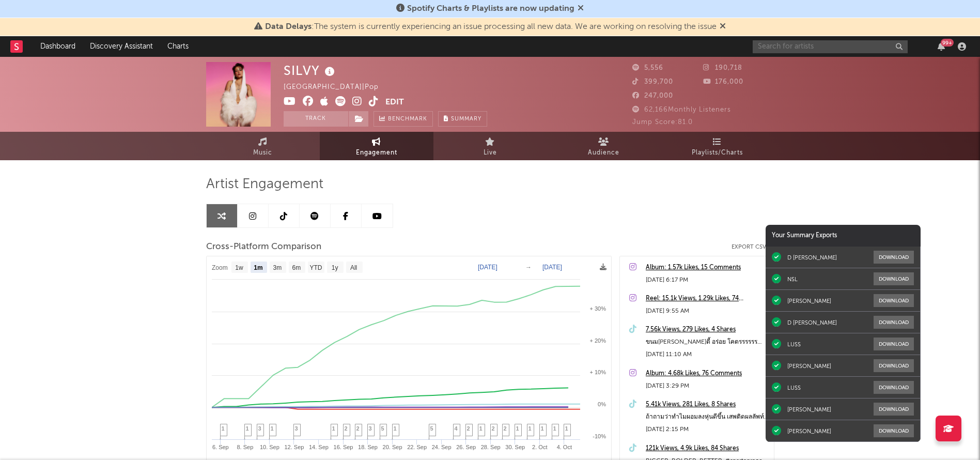
click at [803, 48] on input "text" at bounding box center [830, 46] width 155 height 13
click at [795, 47] on input "hunsick" at bounding box center [830, 46] width 155 height 13
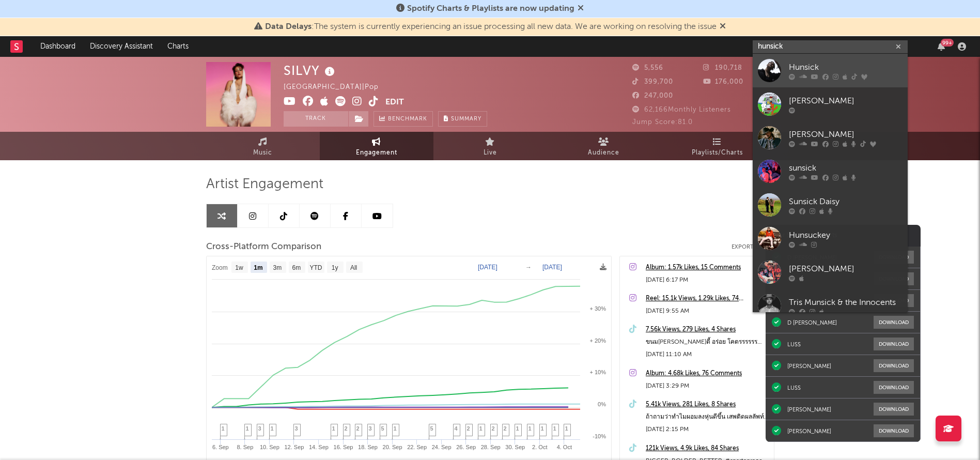
type input "hunsick"
click at [792, 66] on div "Hunsick" at bounding box center [846, 67] width 114 height 12
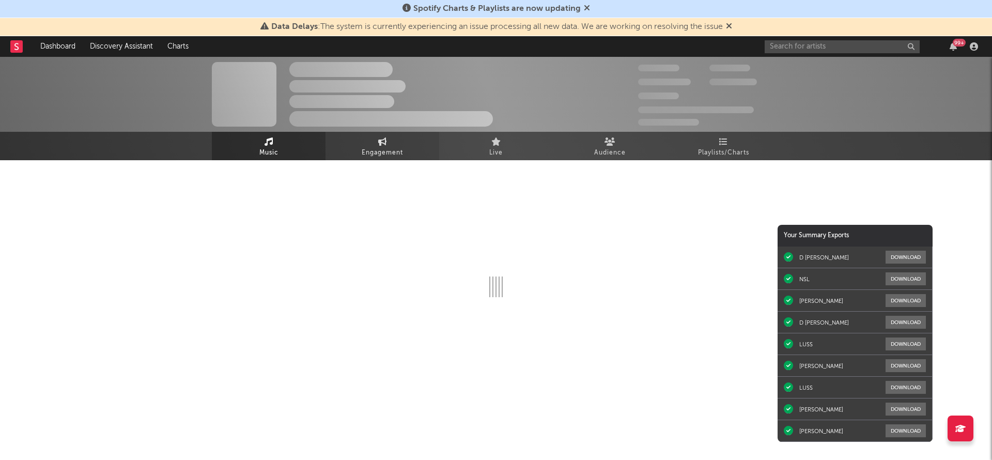
click at [391, 141] on link "Engagement" at bounding box center [382, 146] width 114 height 28
select select "1w"
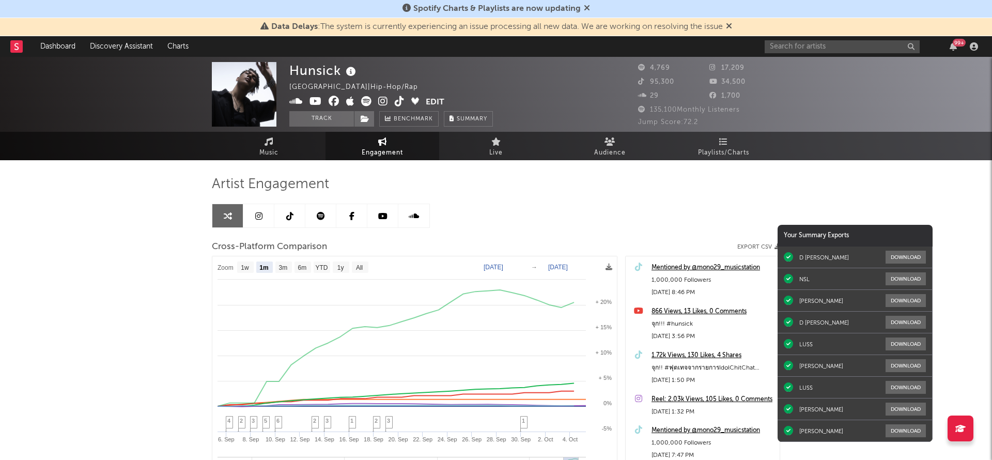
select select "1m"
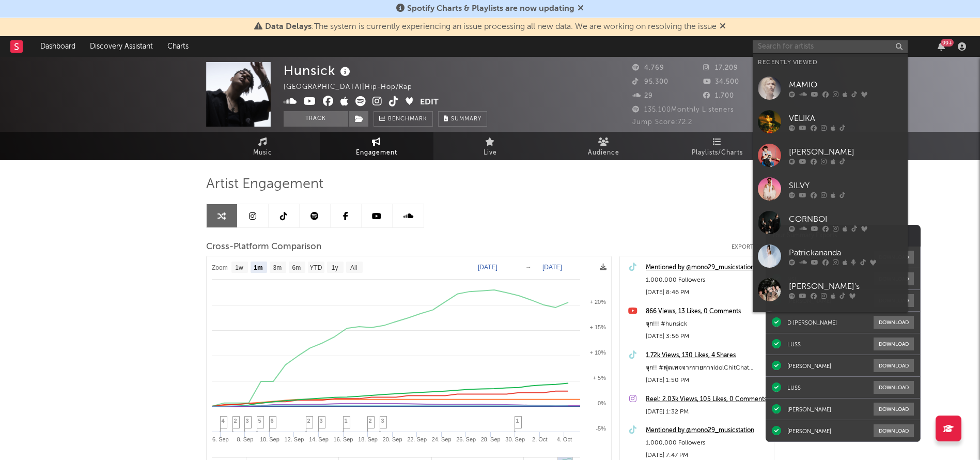
click at [795, 46] on input "text" at bounding box center [830, 46] width 155 height 13
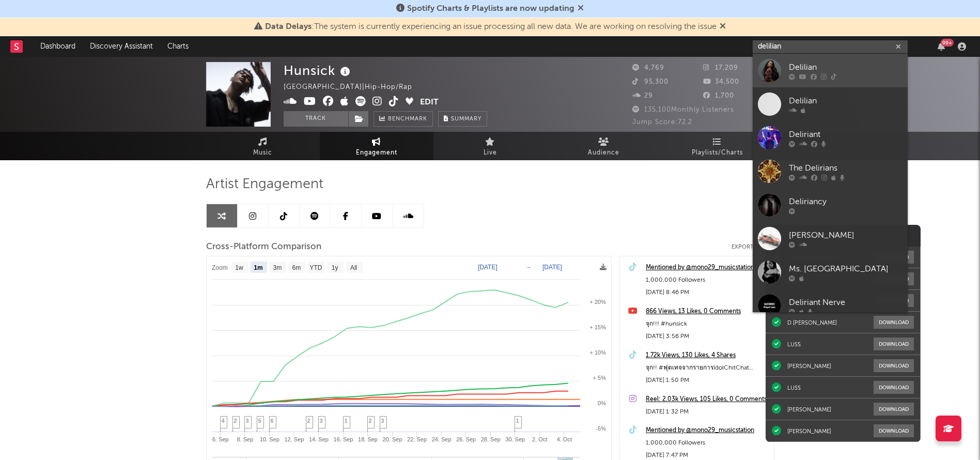
type input "delilian"
click at [808, 68] on div "Delilian" at bounding box center [846, 67] width 114 height 12
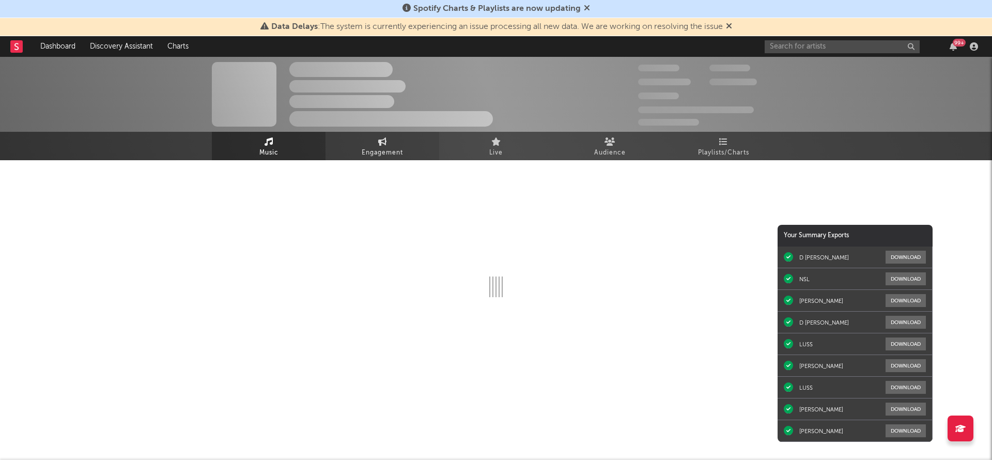
click at [379, 155] on span "Engagement" at bounding box center [382, 153] width 41 height 12
select select "1w"
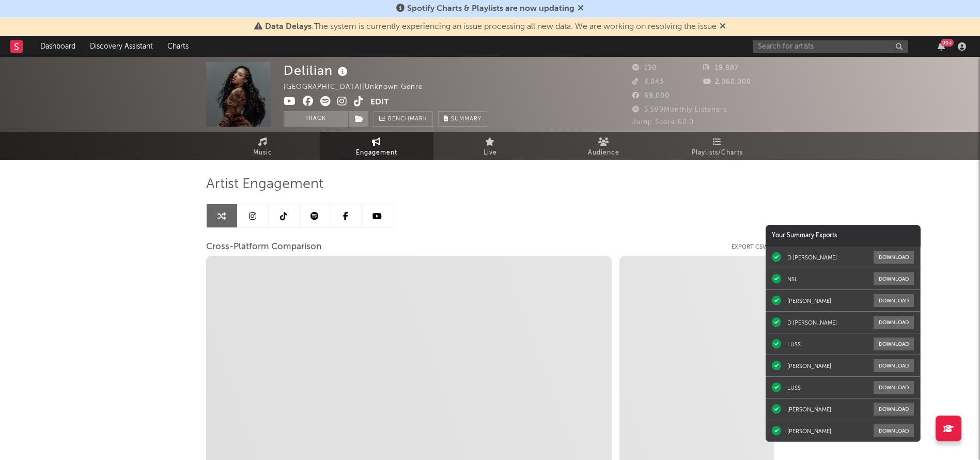
select select "1m"
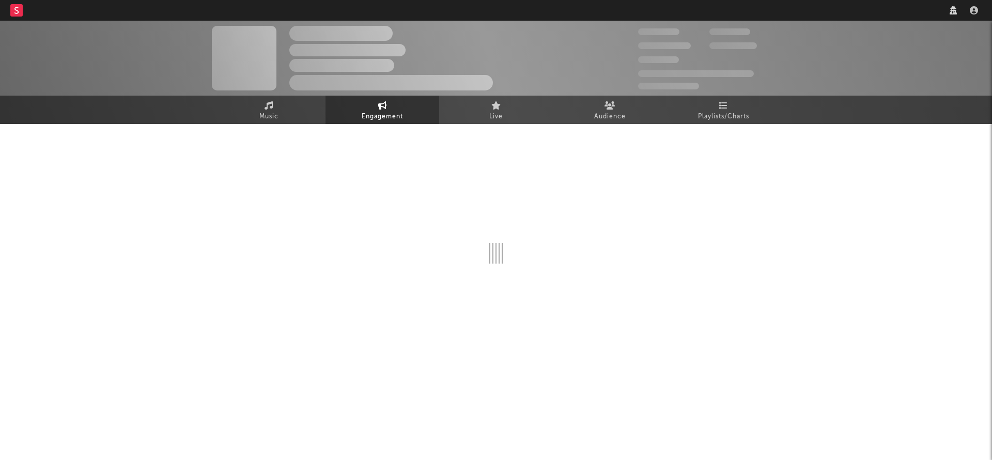
select select "1w"
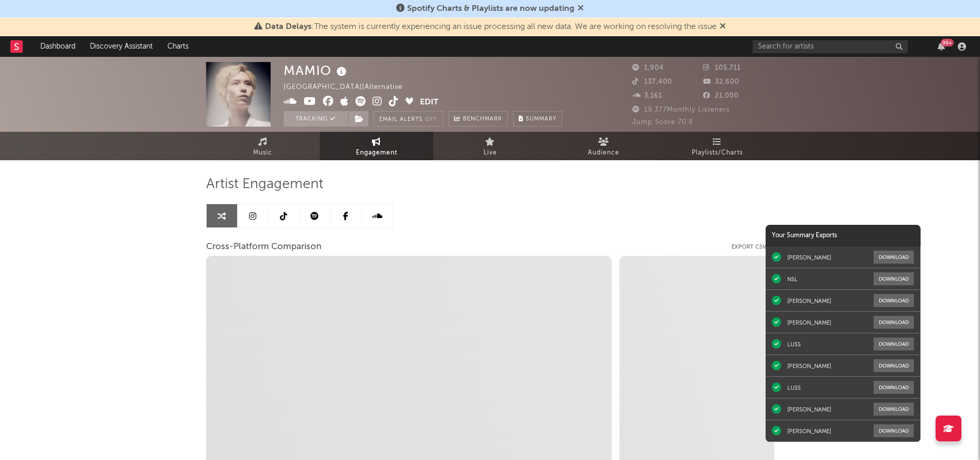
click at [383, 145] on link "Engagement" at bounding box center [377, 146] width 114 height 28
select select "1m"
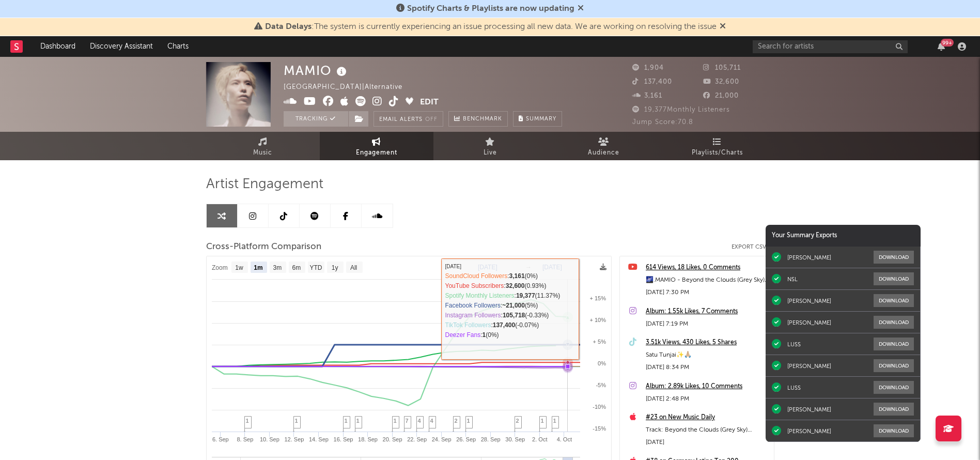
select select "1m"
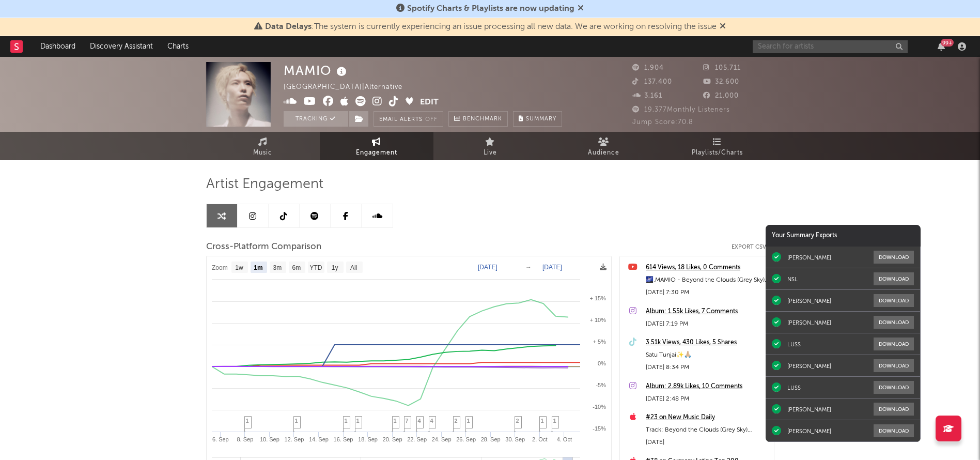
click at [768, 51] on input "text" at bounding box center [830, 46] width 155 height 13
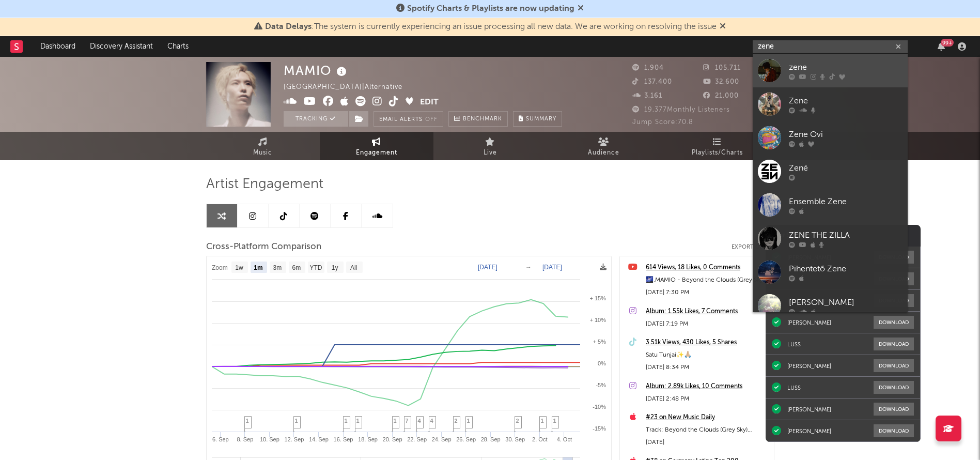
type input "zene"
click at [806, 66] on div "zene" at bounding box center [846, 67] width 114 height 12
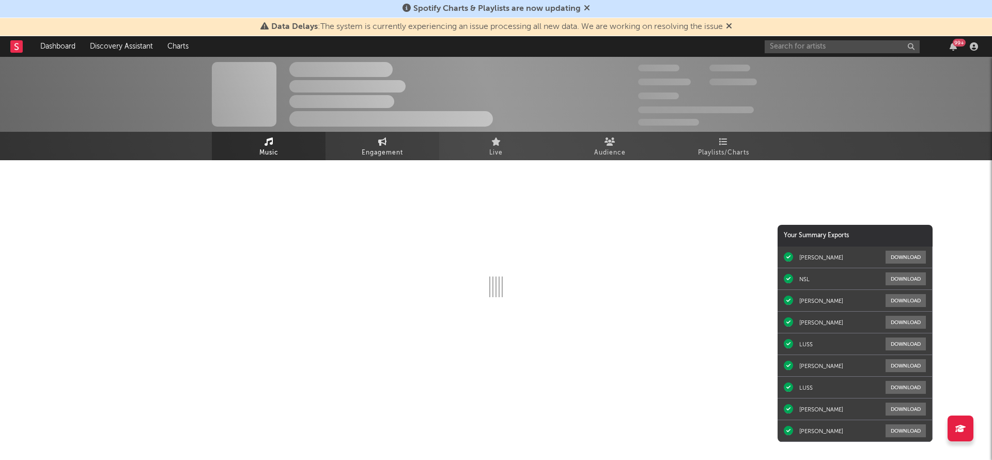
click at [374, 143] on link "Engagement" at bounding box center [382, 146] width 114 height 28
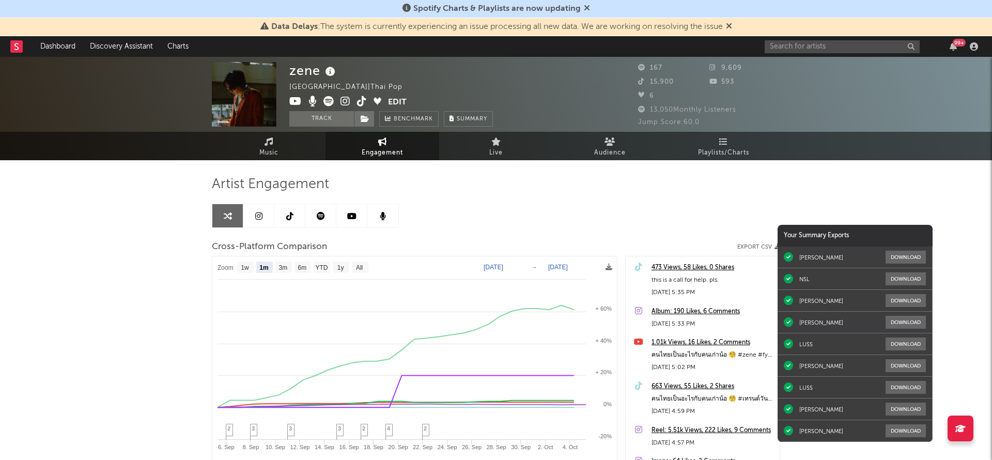
select select "1m"
